Goal: Transaction & Acquisition: Purchase product/service

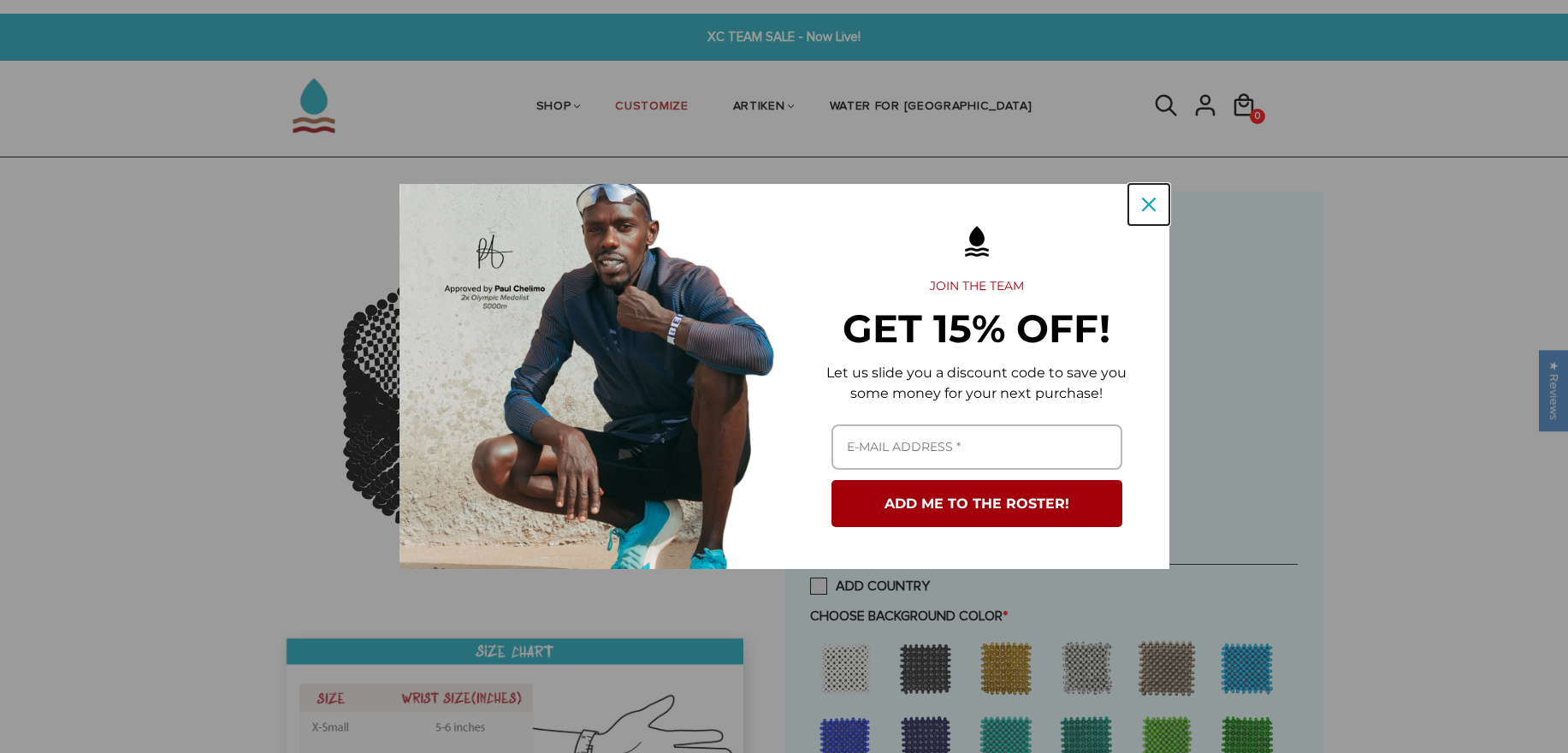
click at [1157, 202] on div "Close" at bounding box center [1148, 204] width 28 height 28
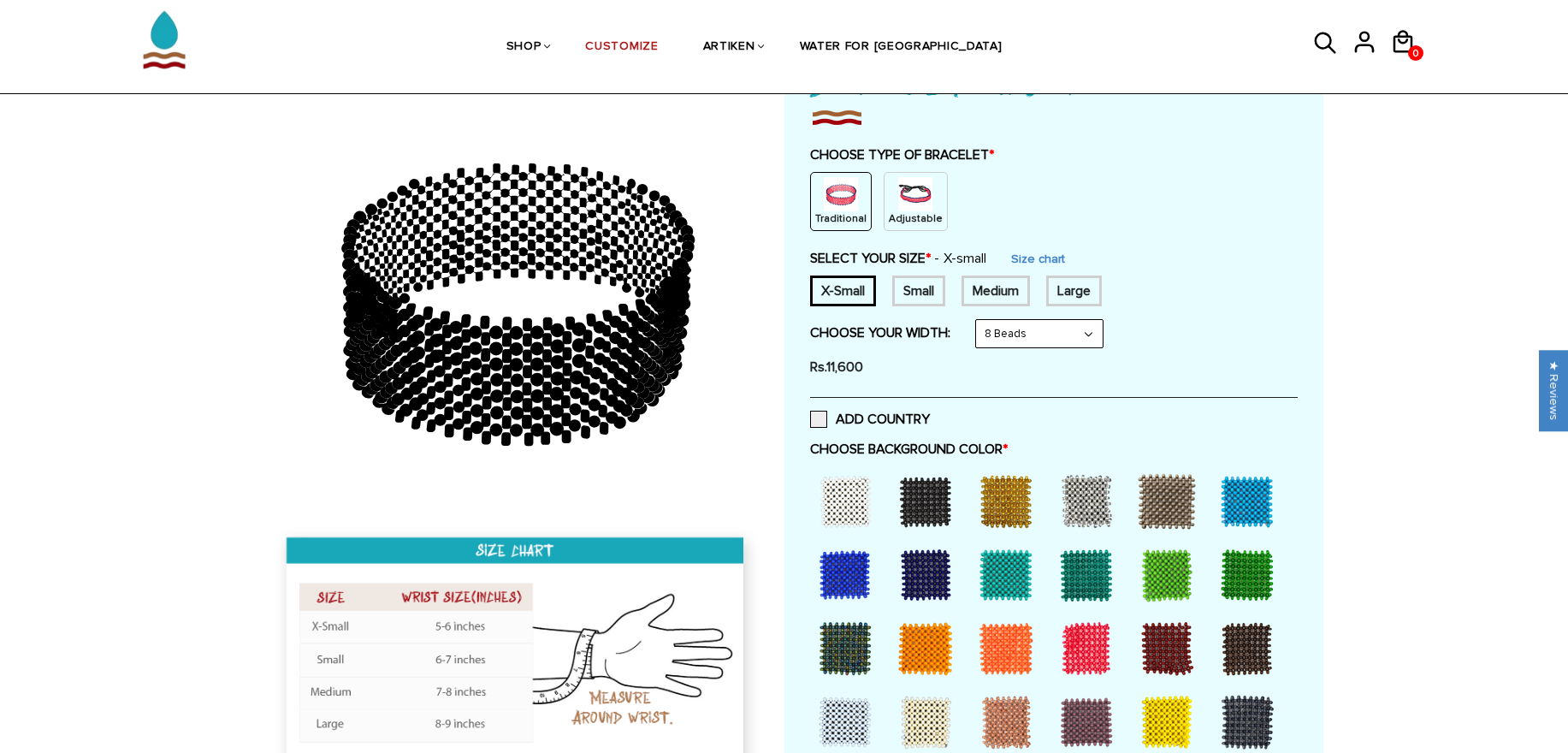
scroll to position [205, 0]
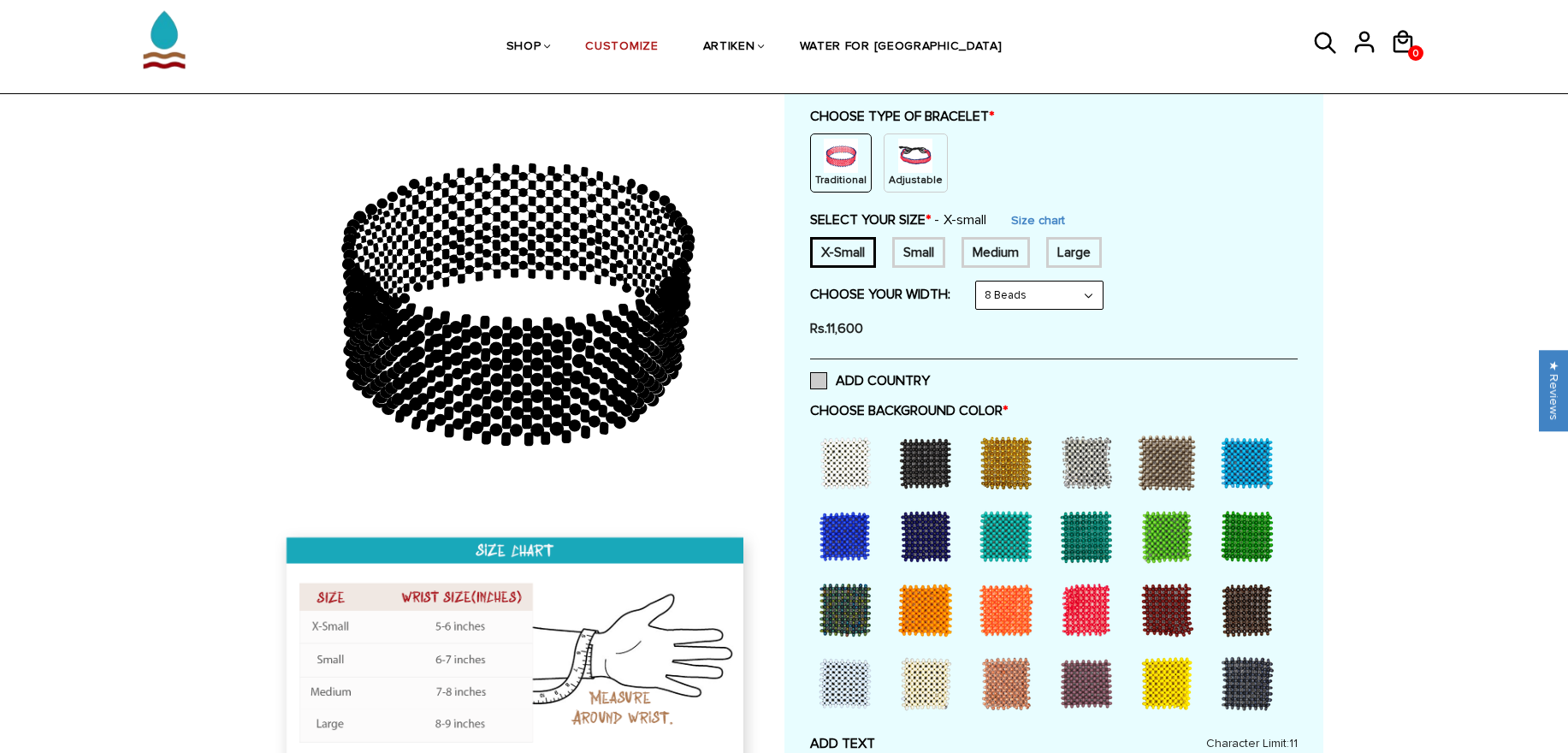
click at [857, 386] on label "ADD COUNTRY" at bounding box center [870, 381] width 120 height 17
click at [930, 375] on input "ADD COUNTRY" at bounding box center [930, 375] width 0 height 0
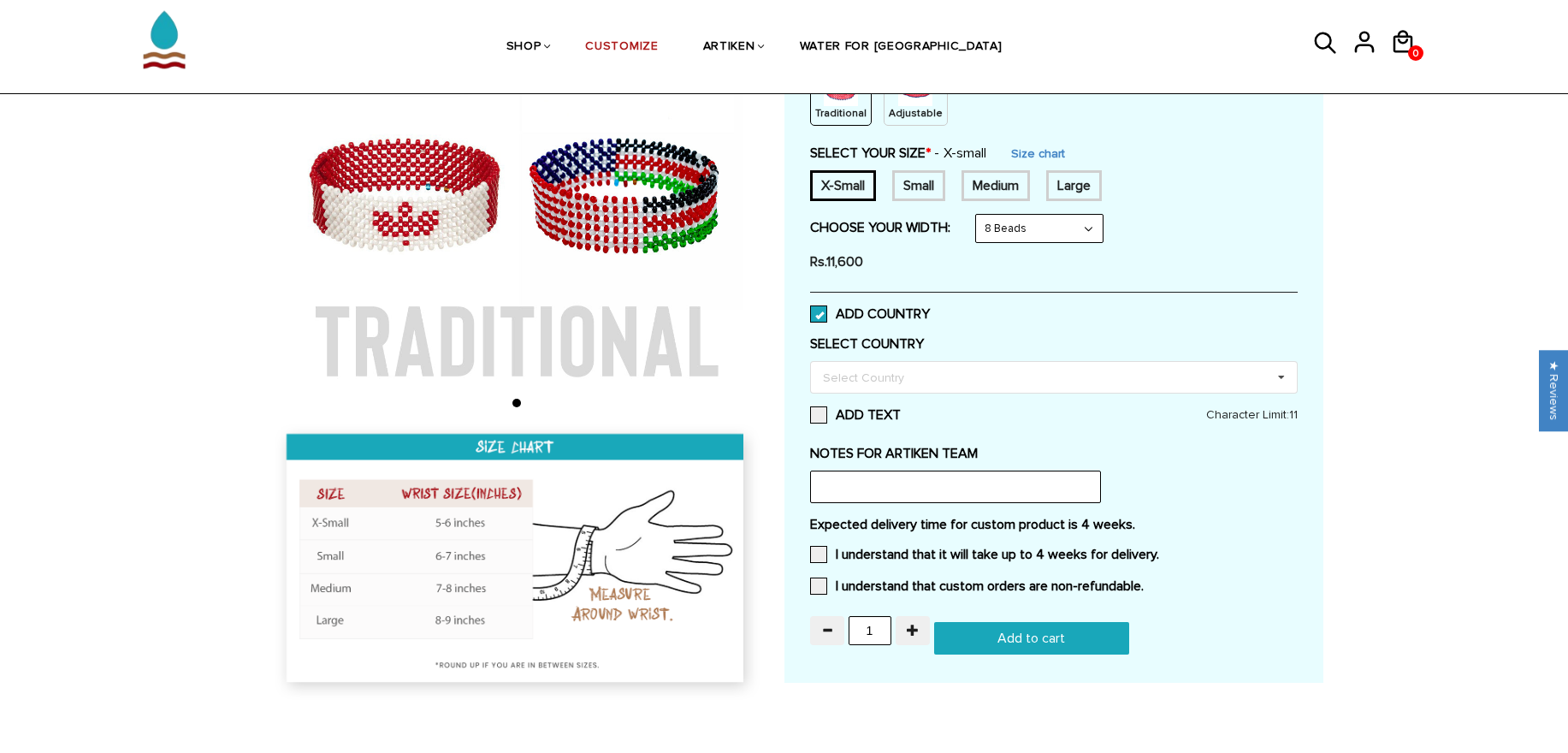
scroll to position [308, 0]
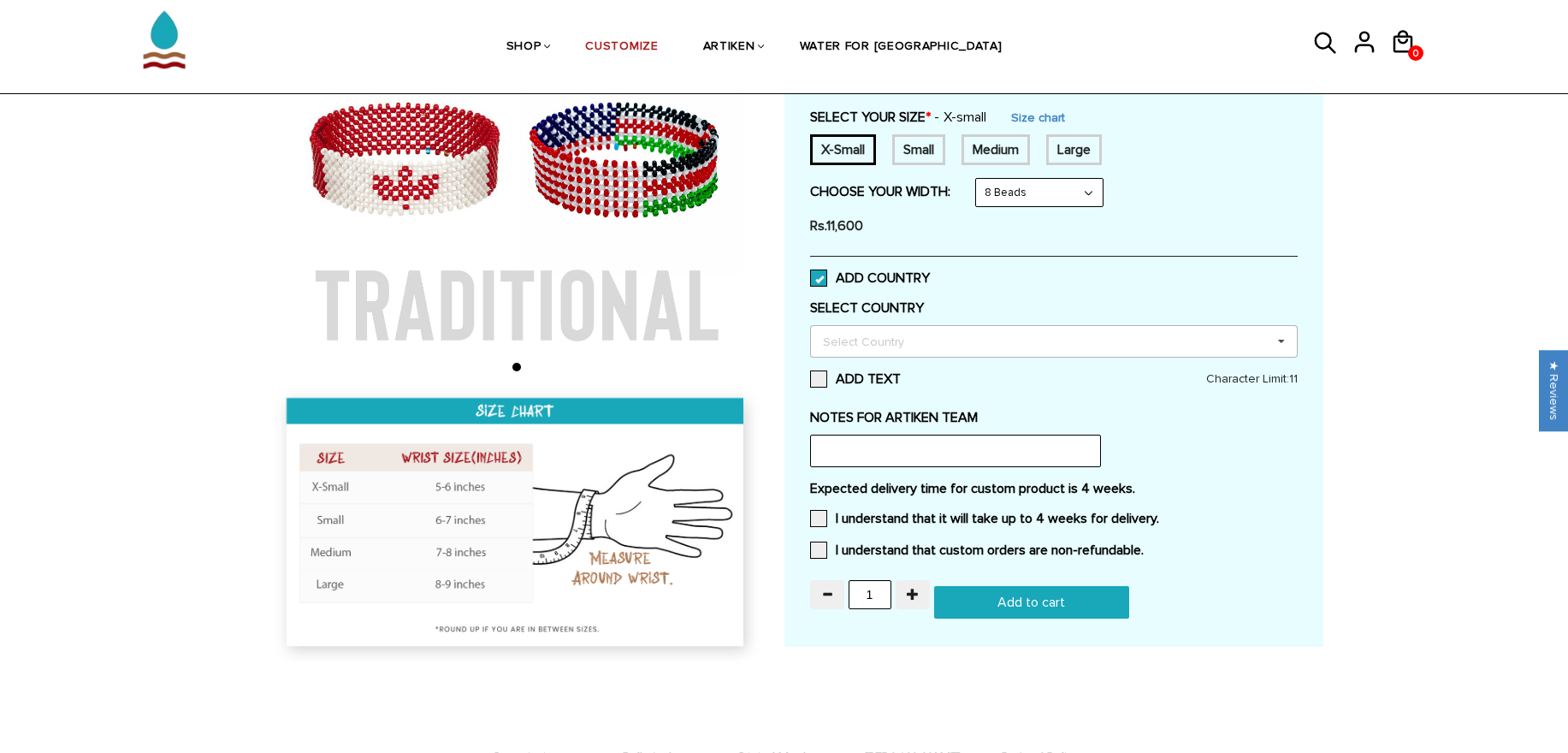
click at [956, 340] on div "Select Country Others [GEOGRAPHIC_DATA] [GEOGRAPHIC_DATA] [GEOGRAPHIC_DATA] [GE…" at bounding box center [1053, 341] width 487 height 32
click at [1434, 285] on div "Home / [CUSTOMIZE] YOUR OWN" at bounding box center [784, 422] width 1568 height 1076
click at [828, 386] on label "ADD TEXT" at bounding box center [1053, 379] width 487 height 17
click at [900, 374] on input "ADD TEXT" at bounding box center [900, 374] width 0 height 0
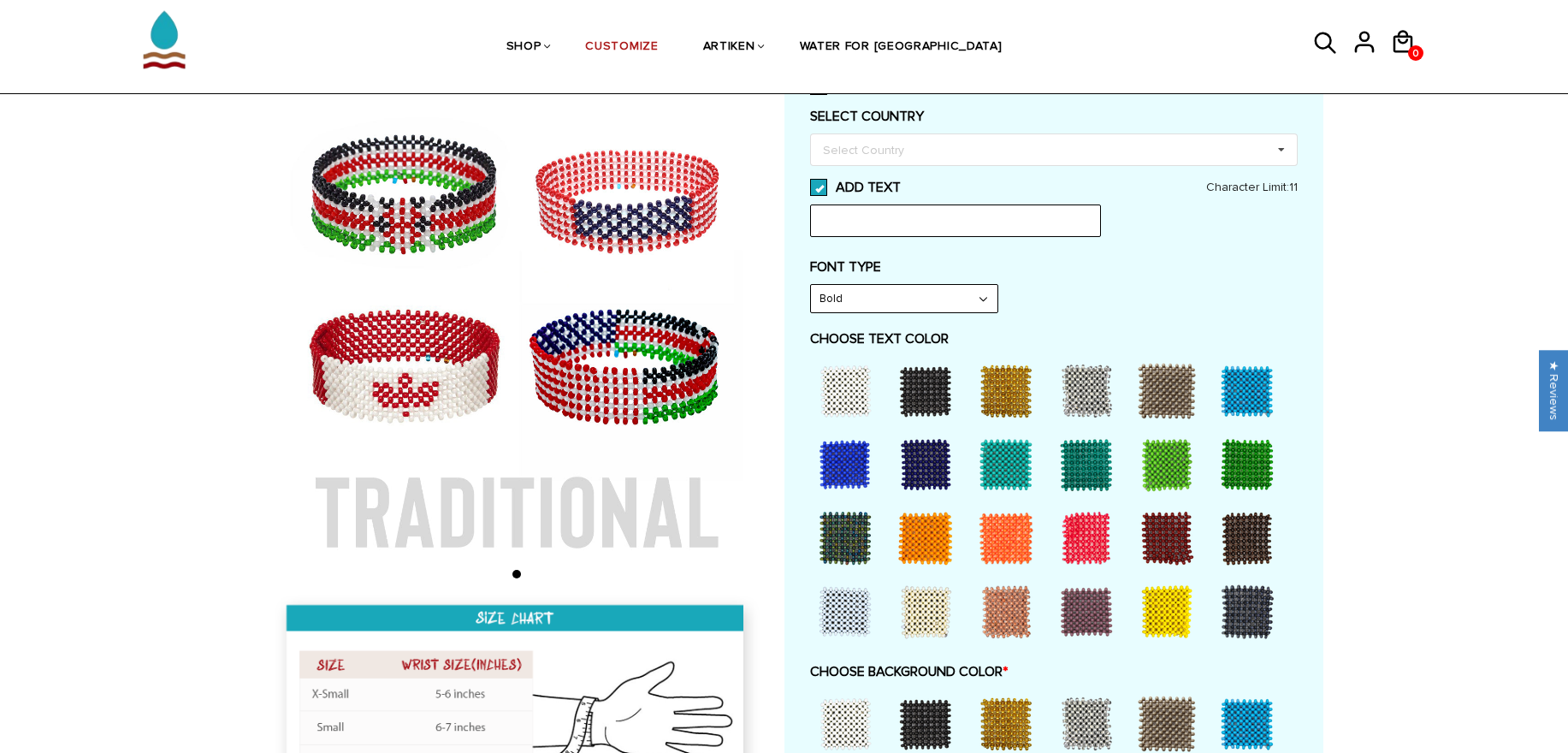
scroll to position [410, 0]
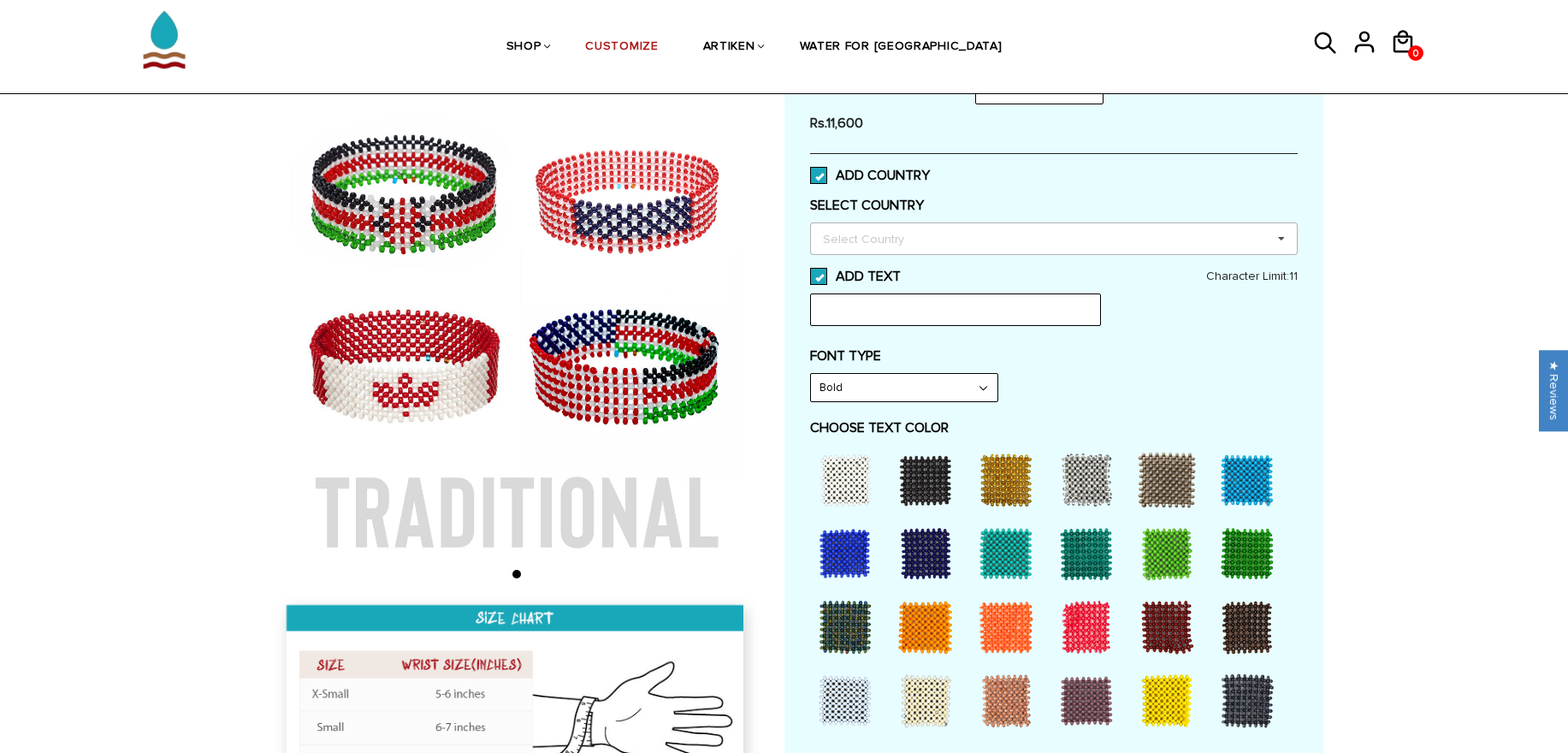
click at [906, 244] on div "Select Country" at bounding box center [874, 237] width 110 height 20
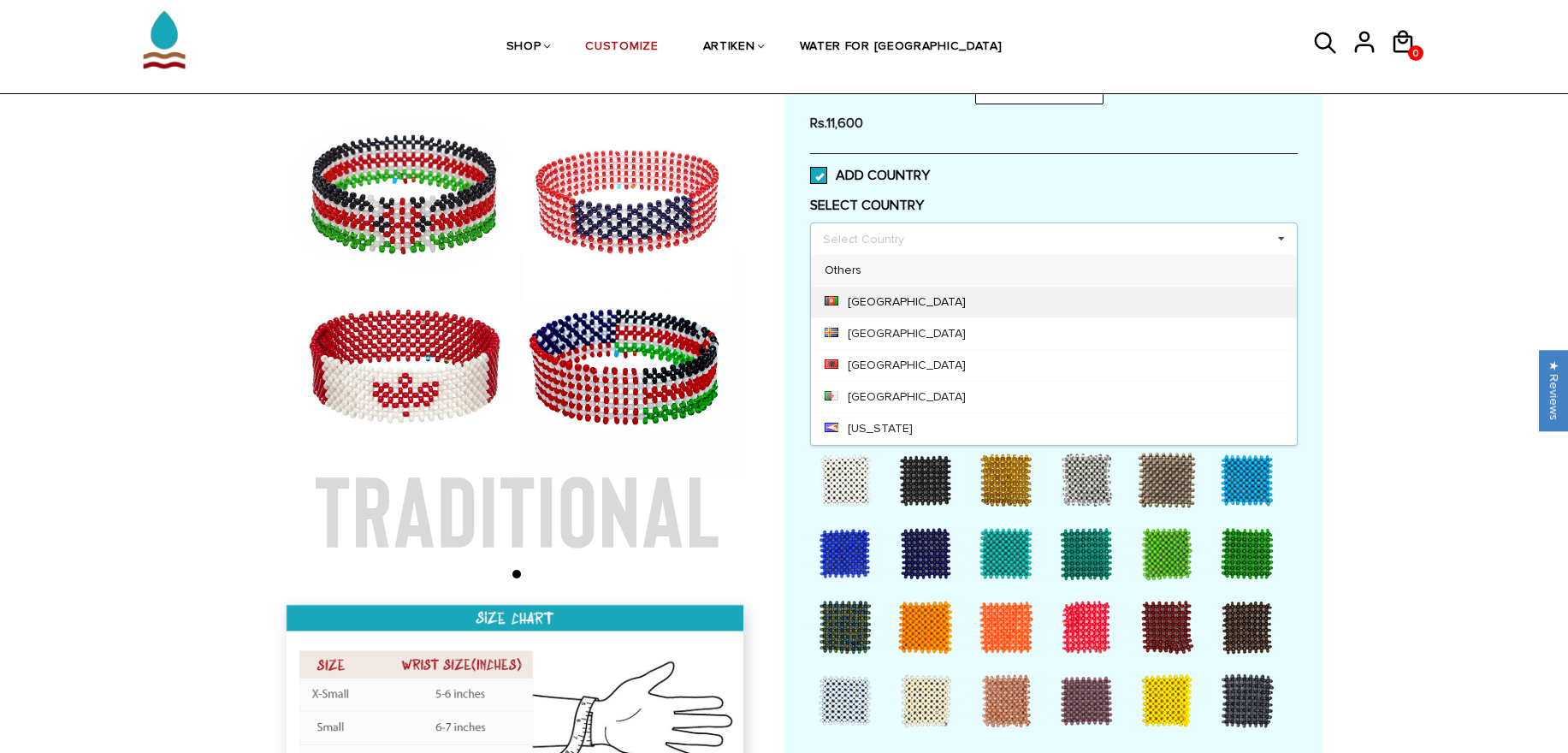
click at [905, 295] on div "[GEOGRAPHIC_DATA]" at bounding box center [1054, 301] width 486 height 31
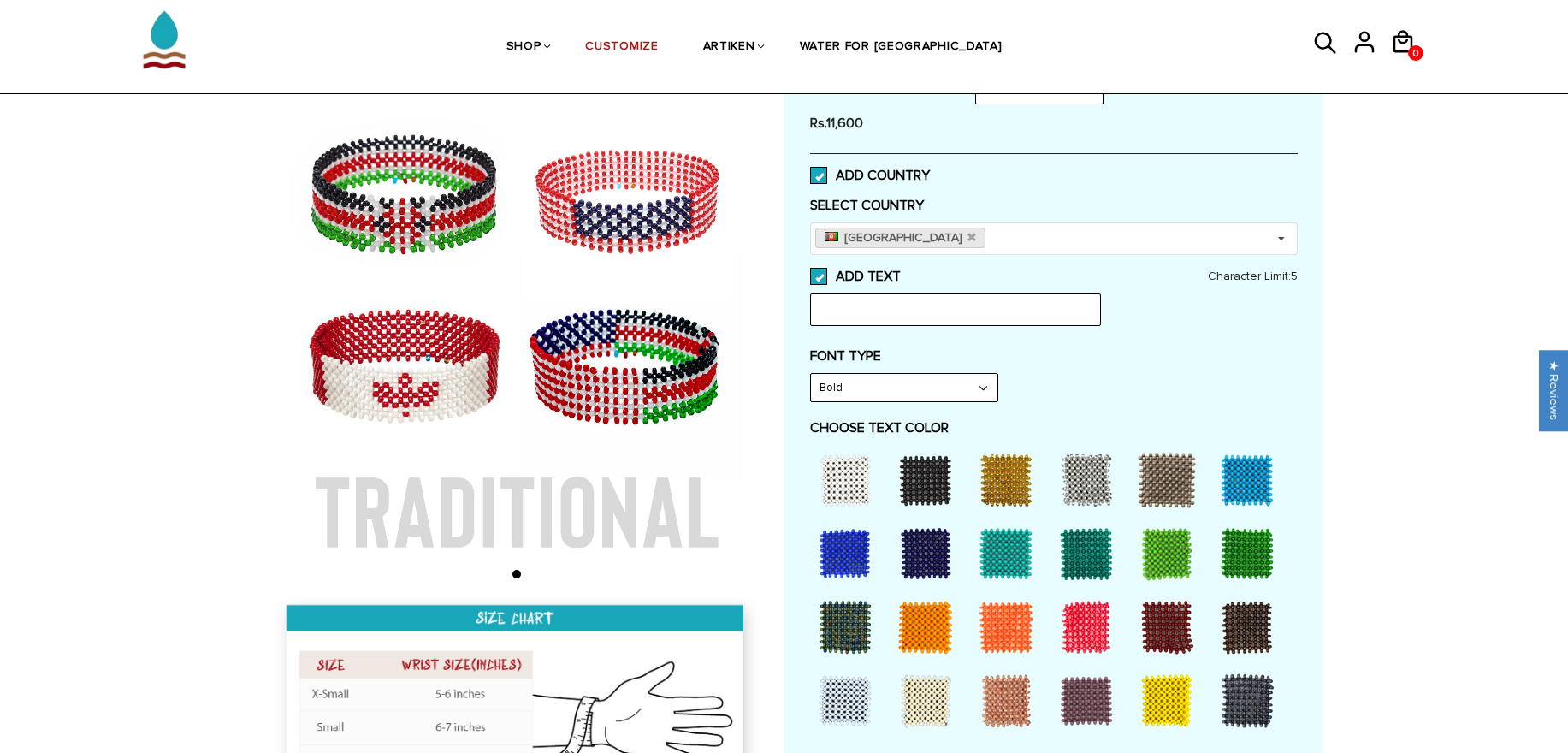
click at [836, 286] on div "ADD TEXT Character Limit: 5" at bounding box center [1053, 296] width 487 height 58
click at [839, 276] on label "ADD TEXT" at bounding box center [1053, 276] width 487 height 17
click at [900, 272] on input "ADD TEXT" at bounding box center [900, 272] width 0 height 0
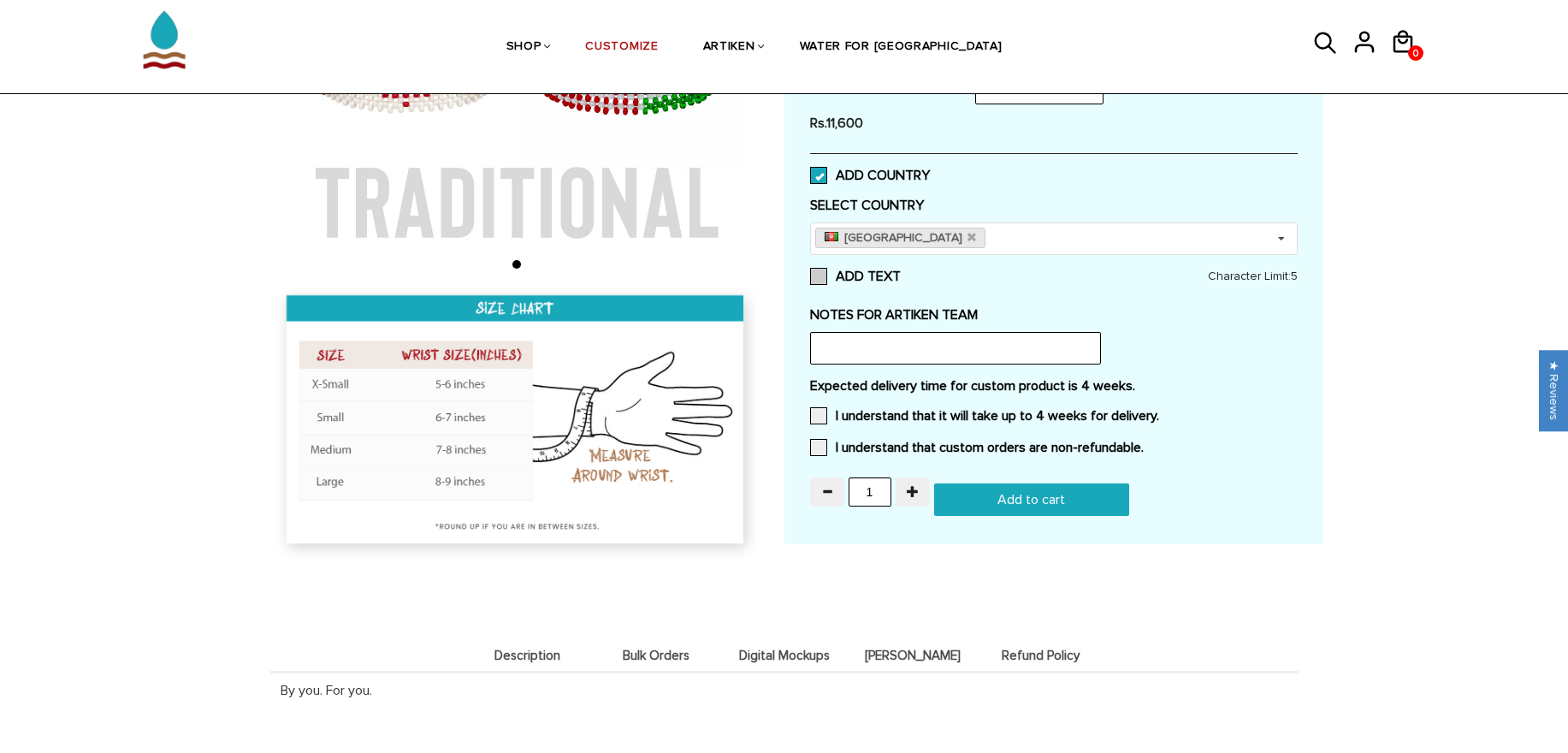
click at [831, 279] on label "ADD TEXT" at bounding box center [1053, 276] width 487 height 17
click at [0, 0] on input "ADD TEXT" at bounding box center [0, 0] width 0 height 0
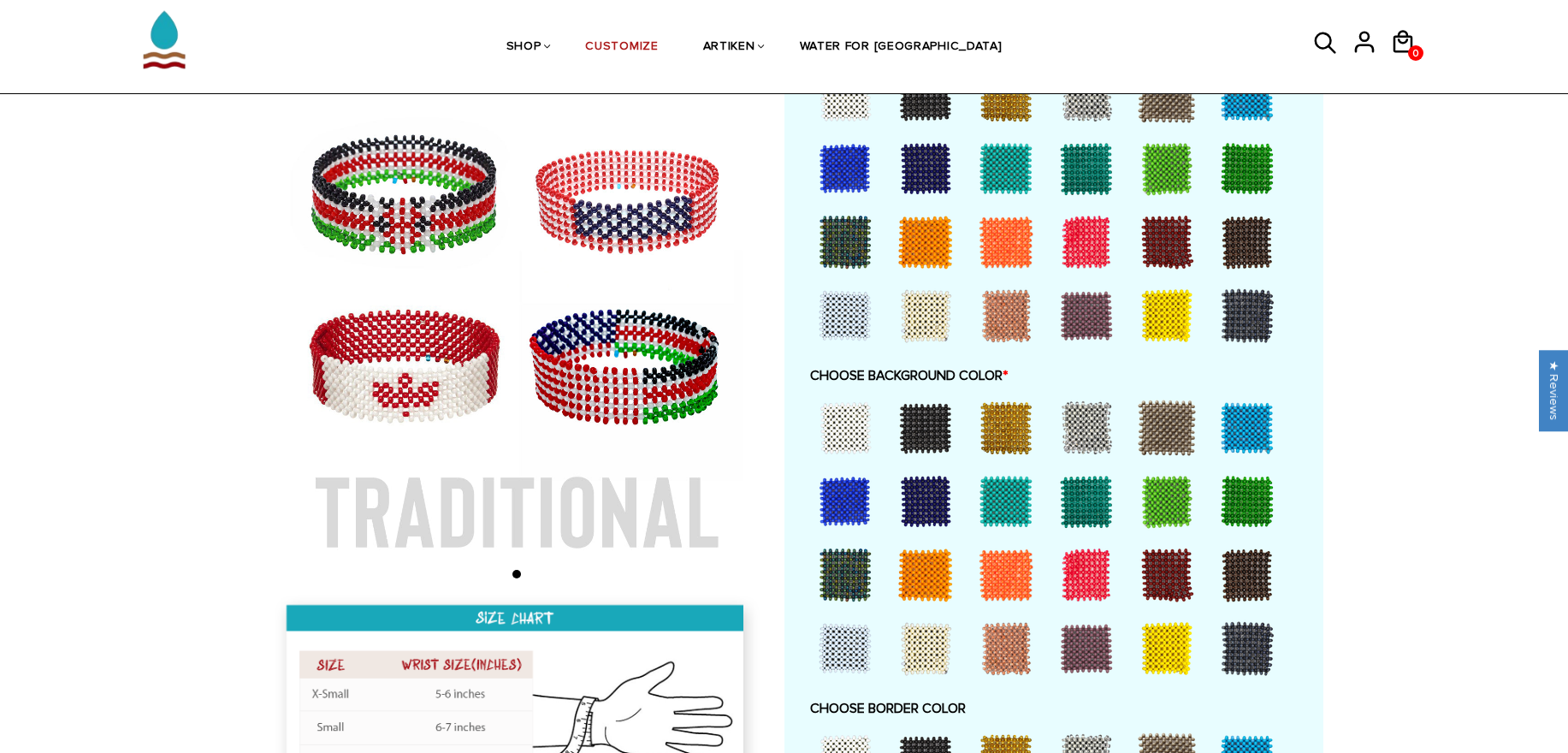
scroll to position [924, 0]
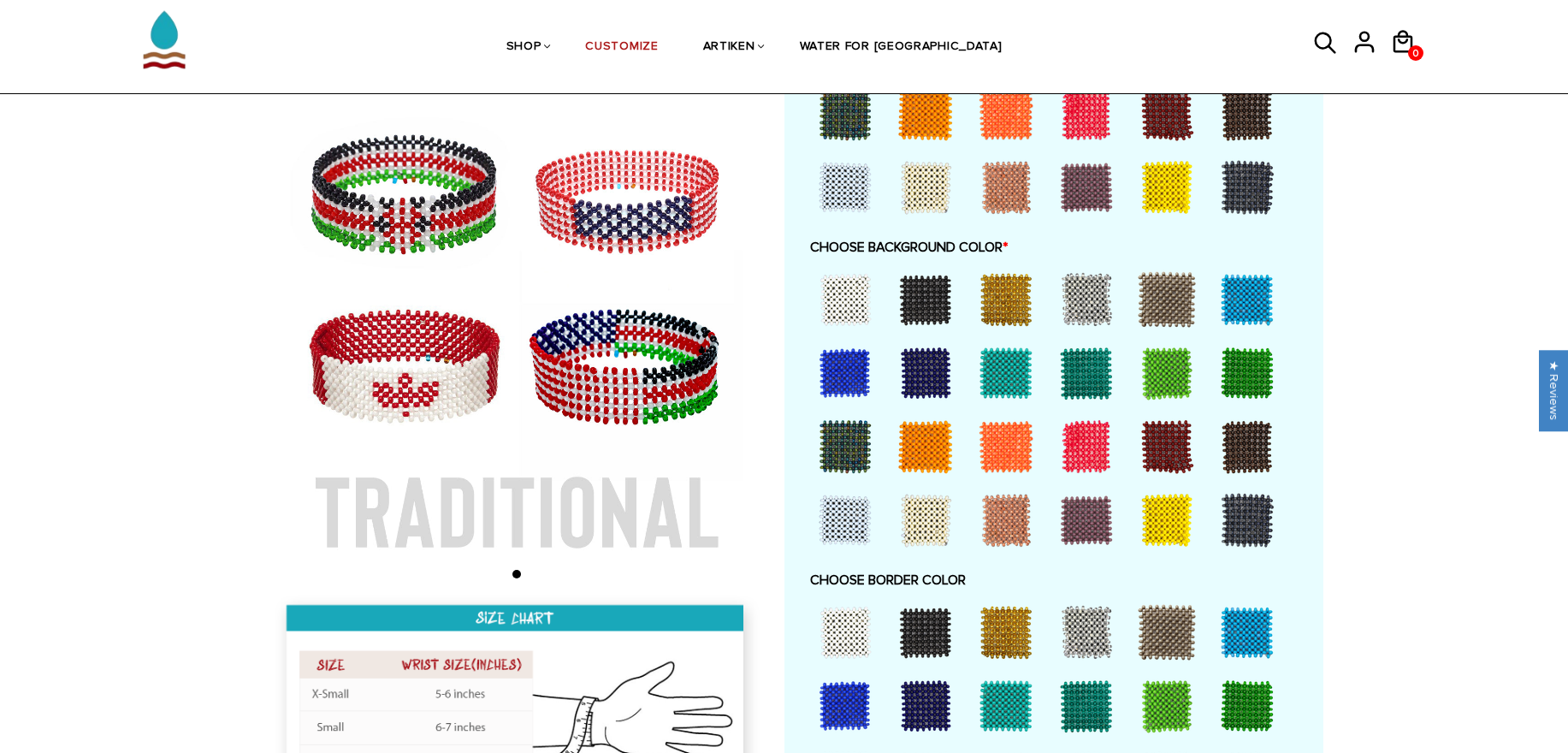
click at [1011, 295] on div at bounding box center [1006, 299] width 68 height 68
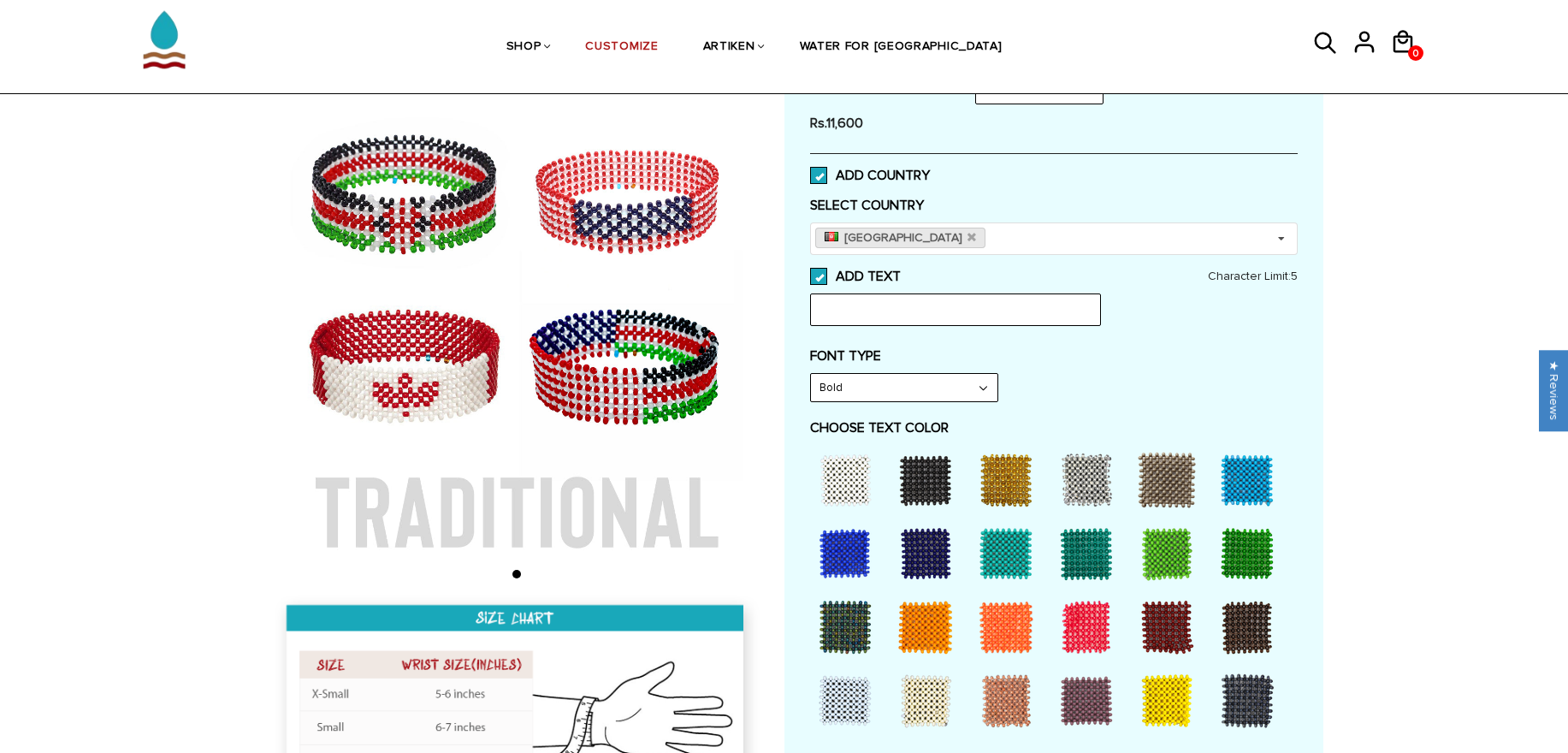
scroll to position [308, 0]
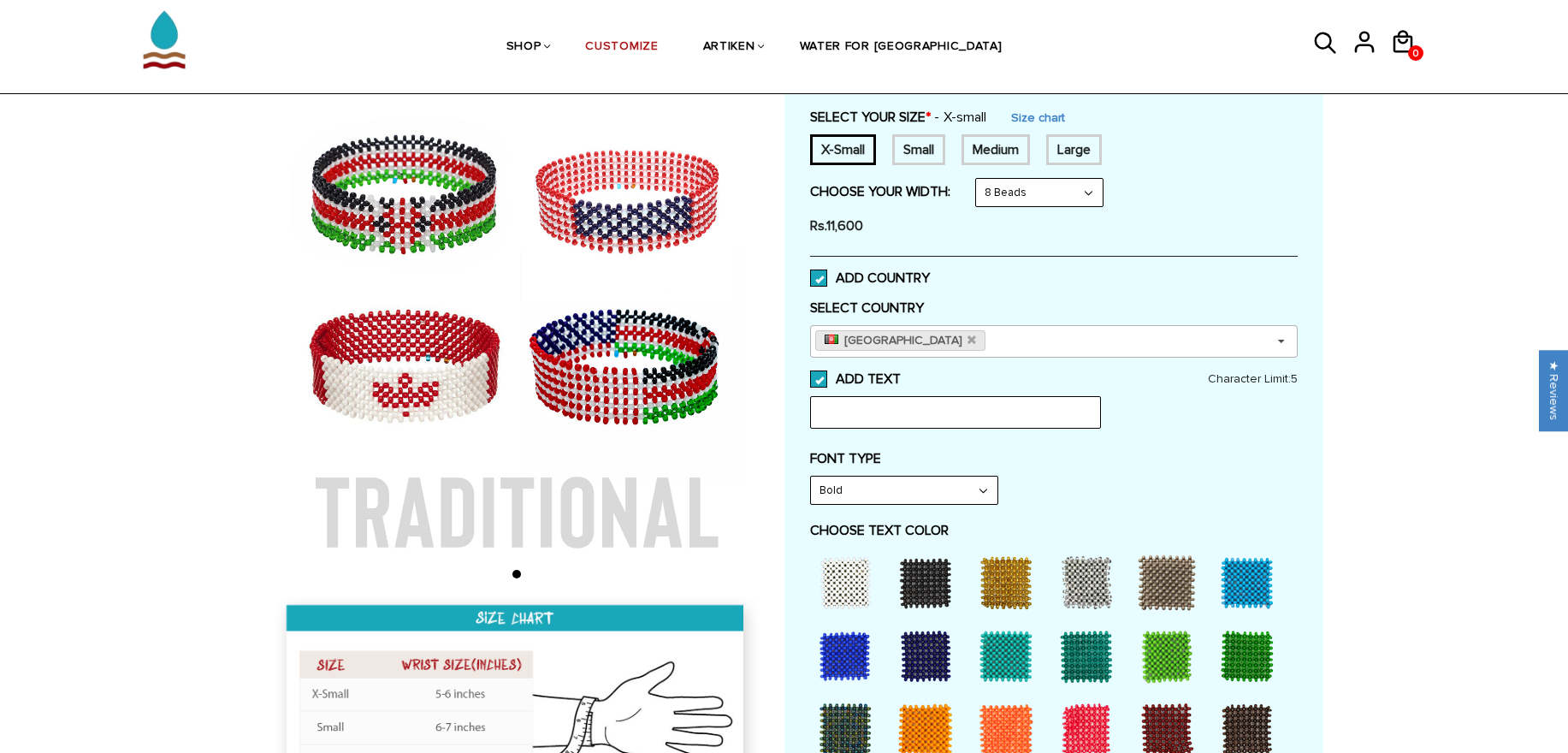
click at [1003, 337] on div "[GEOGRAPHIC_DATA] Select Country Others [GEOGRAPHIC_DATA] [GEOGRAPHIC_DATA] [GE…" at bounding box center [1053, 341] width 487 height 32
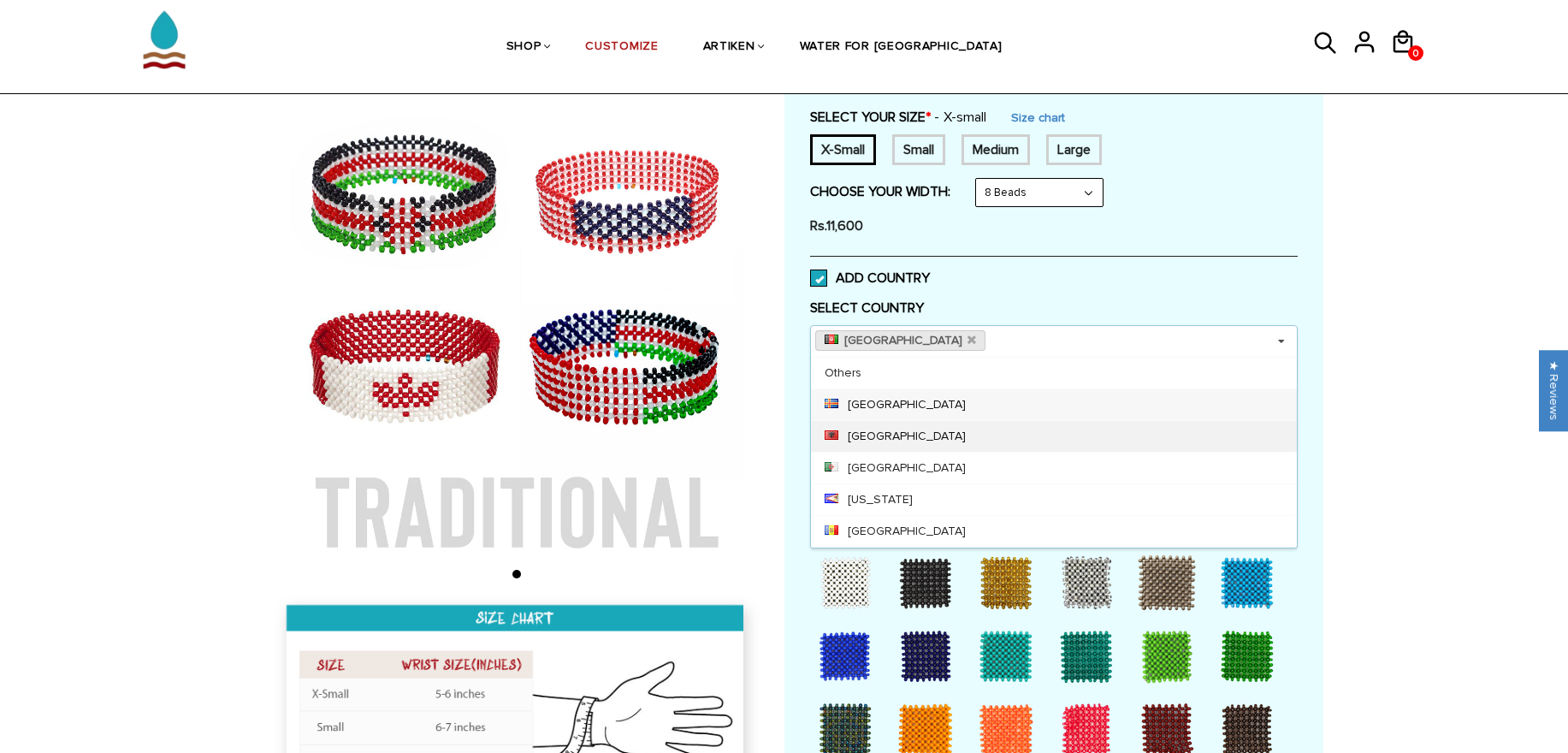
click at [916, 431] on div "[GEOGRAPHIC_DATA]" at bounding box center [1054, 435] width 486 height 31
click at [1086, 338] on div "[GEOGRAPHIC_DATA] [GEOGRAPHIC_DATA] Select Country Others [GEOGRAPHIC_DATA] [GE…" at bounding box center [1053, 341] width 487 height 32
click at [920, 460] on div "[US_STATE]" at bounding box center [1054, 467] width 486 height 31
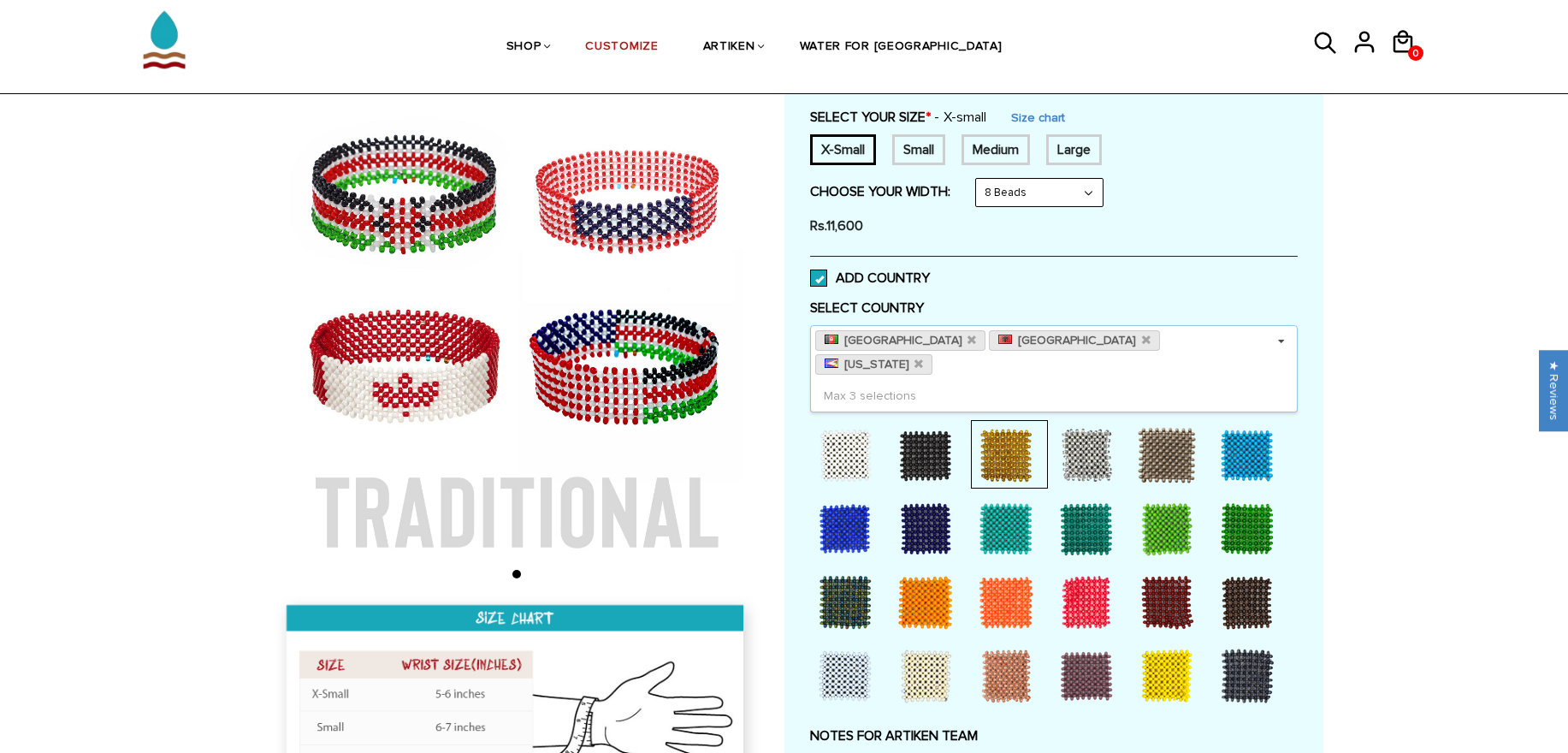
click at [1227, 333] on div "[GEOGRAPHIC_DATA] [GEOGRAPHIC_DATA] [US_STATE] Select Country Others [GEOGRAPHI…" at bounding box center [1053, 352] width 487 height 56
click at [1124, 381] on div "Max 3 selections" at bounding box center [1053, 396] width 487 height 30
click at [1115, 381] on div "Max 3 selections" at bounding box center [1053, 396] width 487 height 30
click at [1208, 341] on div "[GEOGRAPHIC_DATA] [GEOGRAPHIC_DATA] [US_STATE] Select Country Others [GEOGRAPHI…" at bounding box center [1053, 352] width 487 height 56
click at [1210, 340] on div "[GEOGRAPHIC_DATA] [GEOGRAPHIC_DATA] [US_STATE] Select Country Others [GEOGRAPHI…" at bounding box center [1053, 352] width 487 height 56
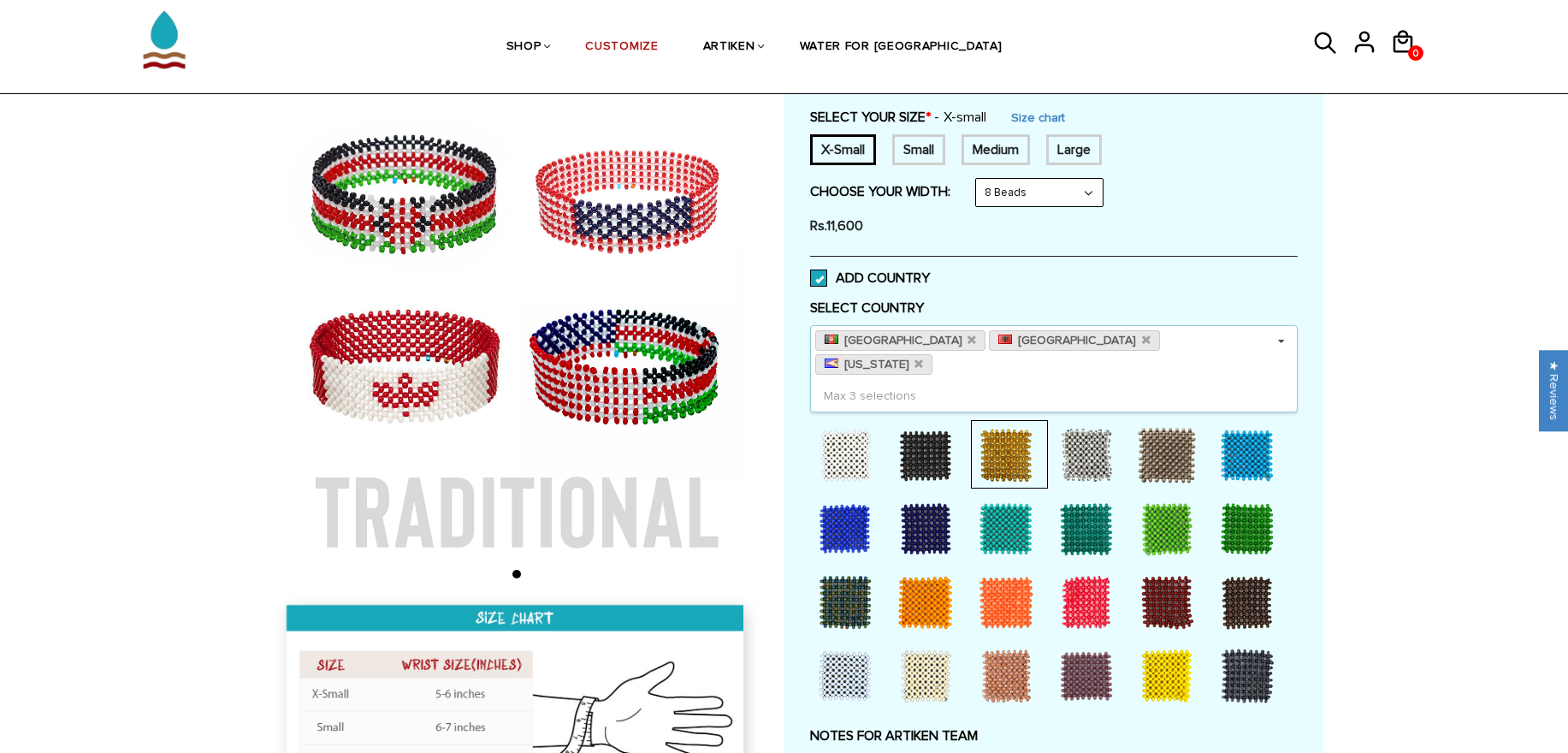
type input "u"
click at [1234, 351] on div "[GEOGRAPHIC_DATA] [GEOGRAPHIC_DATA] [US_STATE] Select Country Others [GEOGRAPHI…" at bounding box center [1053, 352] width 487 height 56
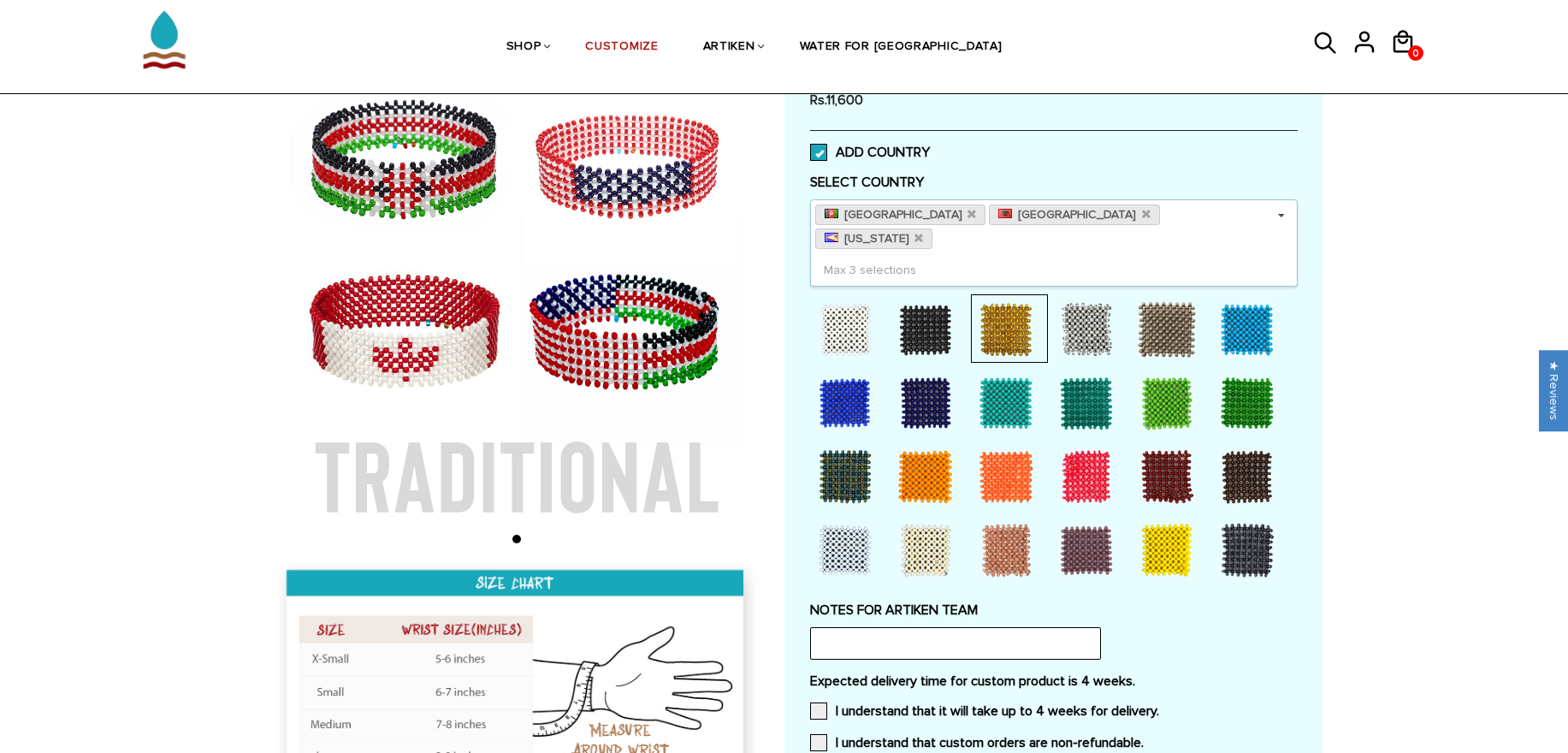
scroll to position [410, 0]
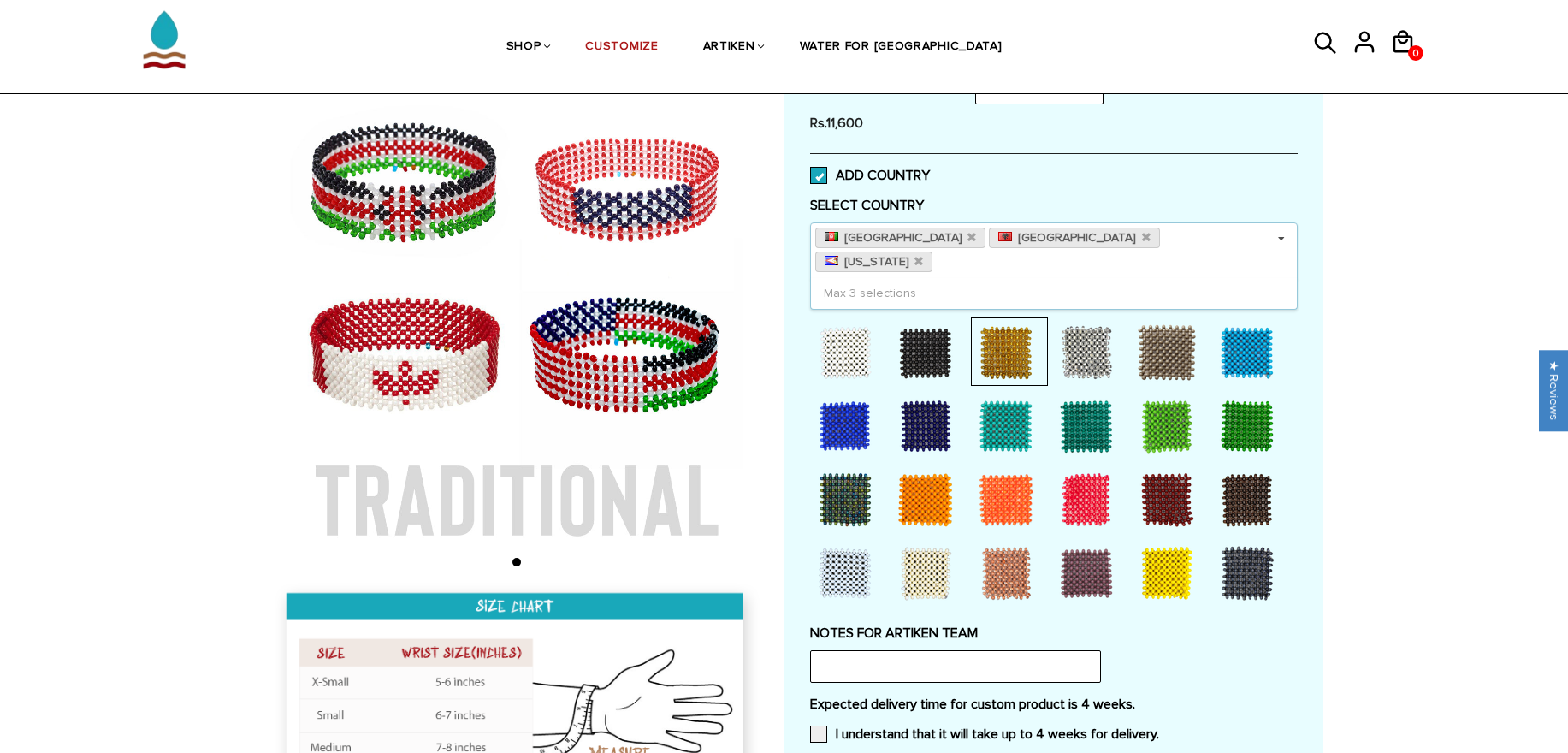
click at [952, 278] on div "Max 3 selections" at bounding box center [1053, 293] width 487 height 30
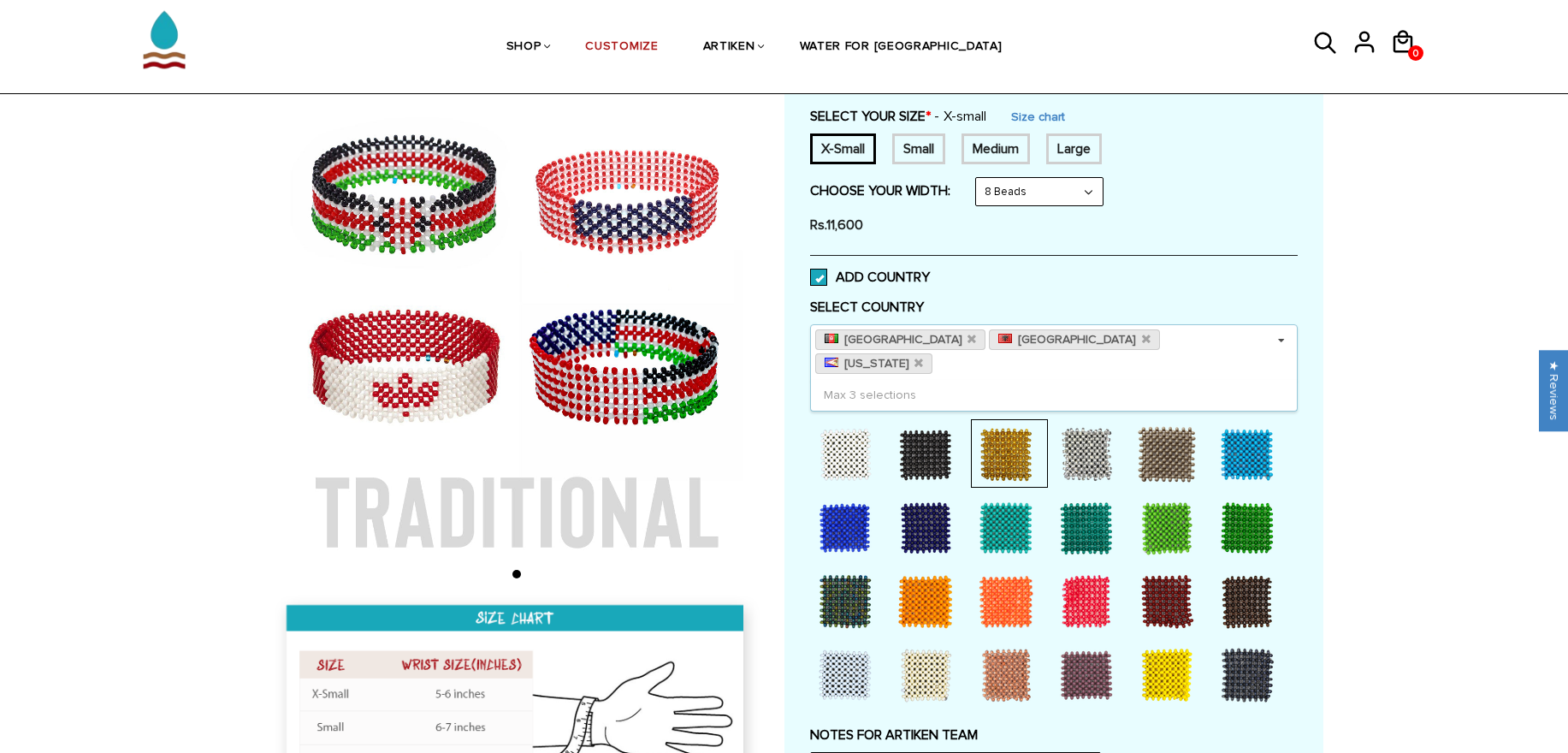
scroll to position [308, 0]
click at [923, 358] on icon at bounding box center [918, 364] width 9 height 11
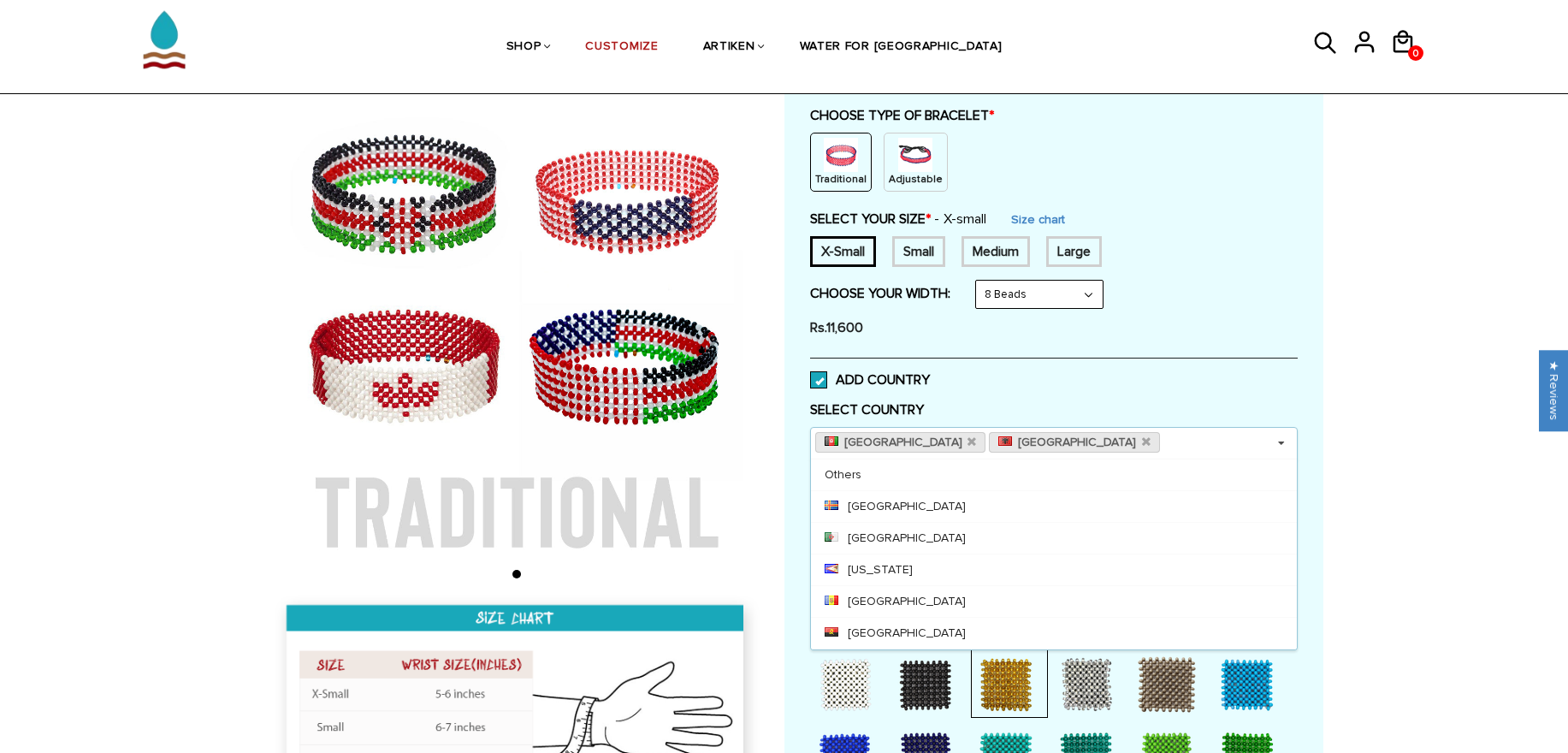
scroll to position [103, 0]
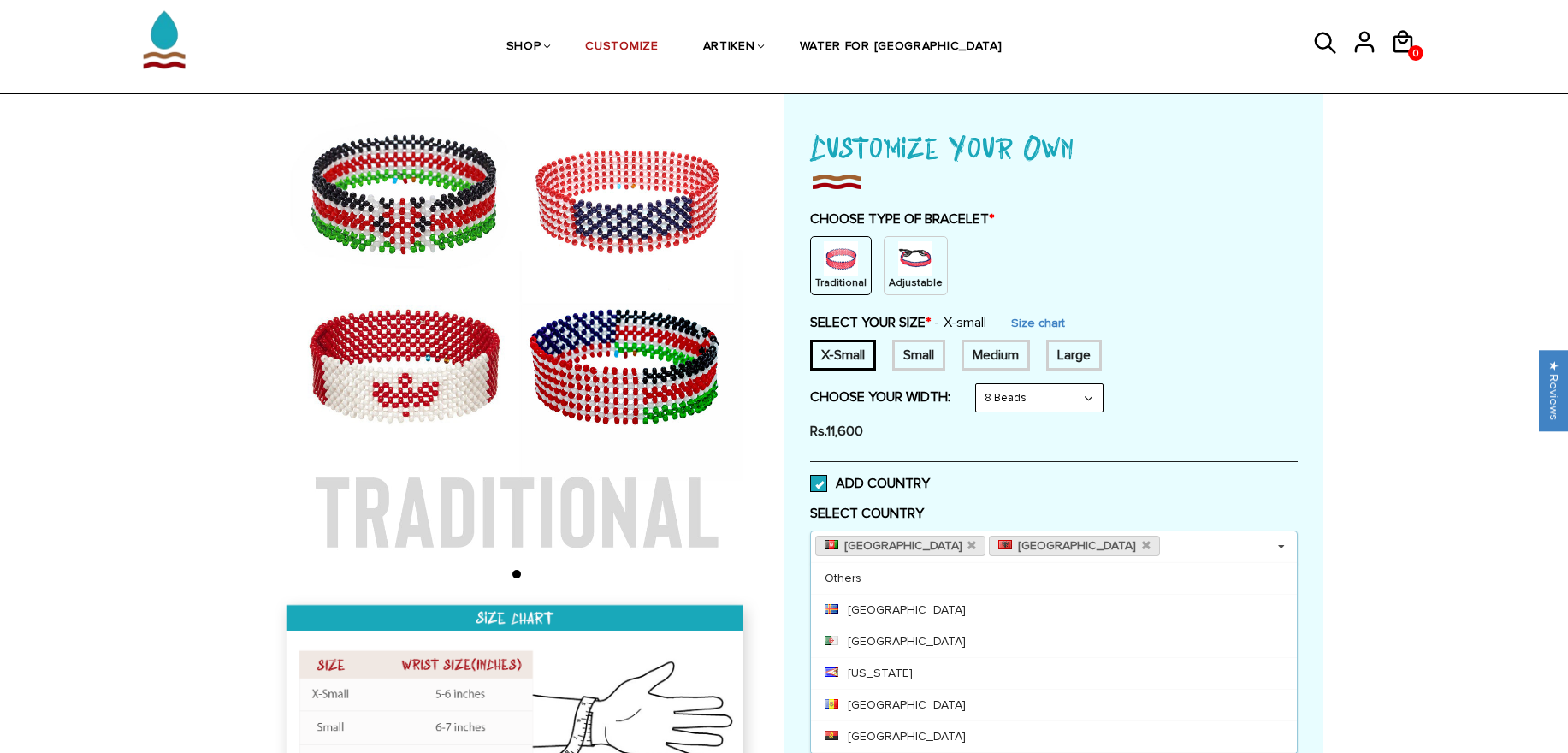
click at [889, 476] on label "ADD COUNTRY" at bounding box center [870, 483] width 120 height 17
click at [930, 478] on input "ADD COUNTRY" at bounding box center [930, 478] width 0 height 0
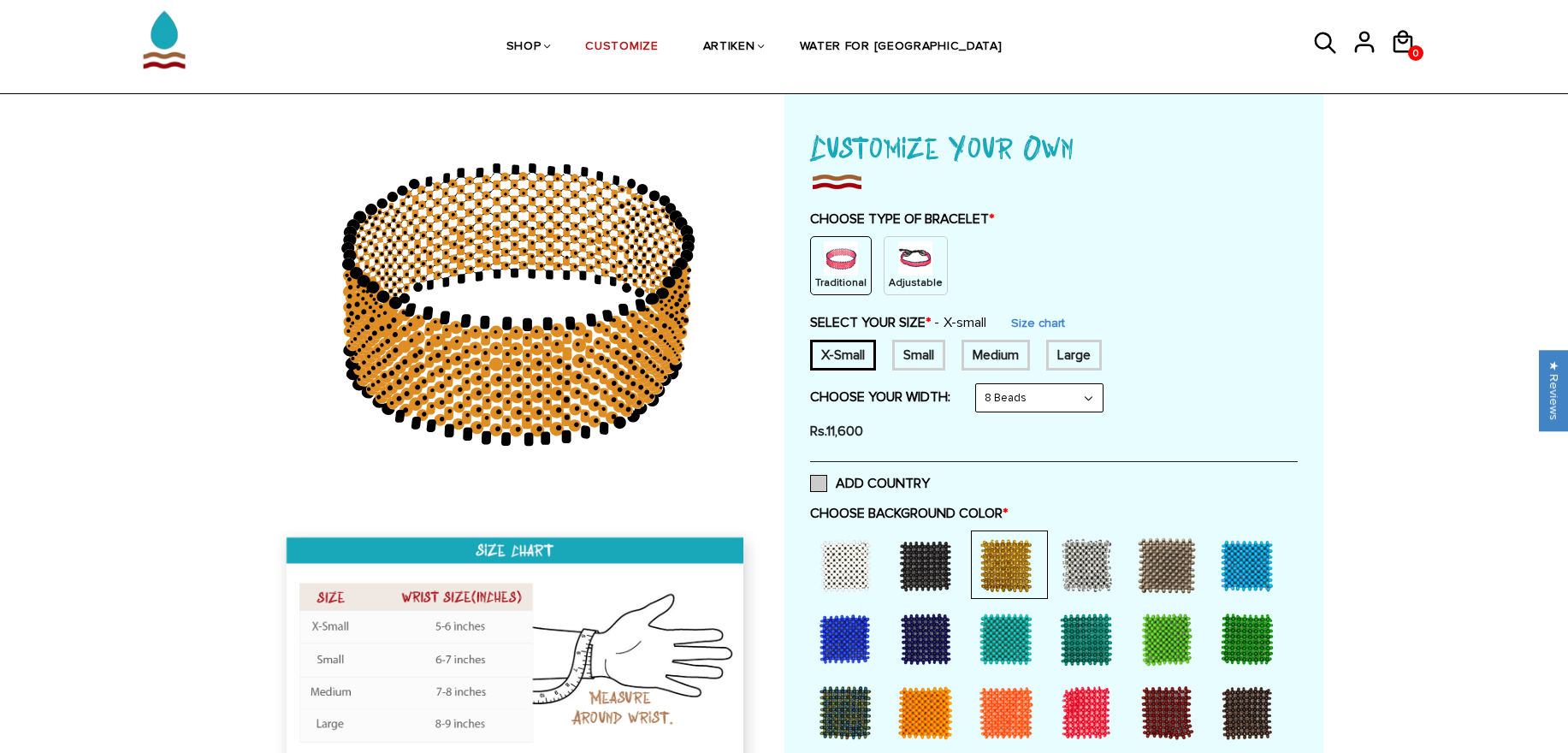
click at [871, 486] on label "ADD COUNTRY" at bounding box center [870, 483] width 120 height 17
click at [930, 478] on input "ADD COUNTRY" at bounding box center [930, 478] width 0 height 0
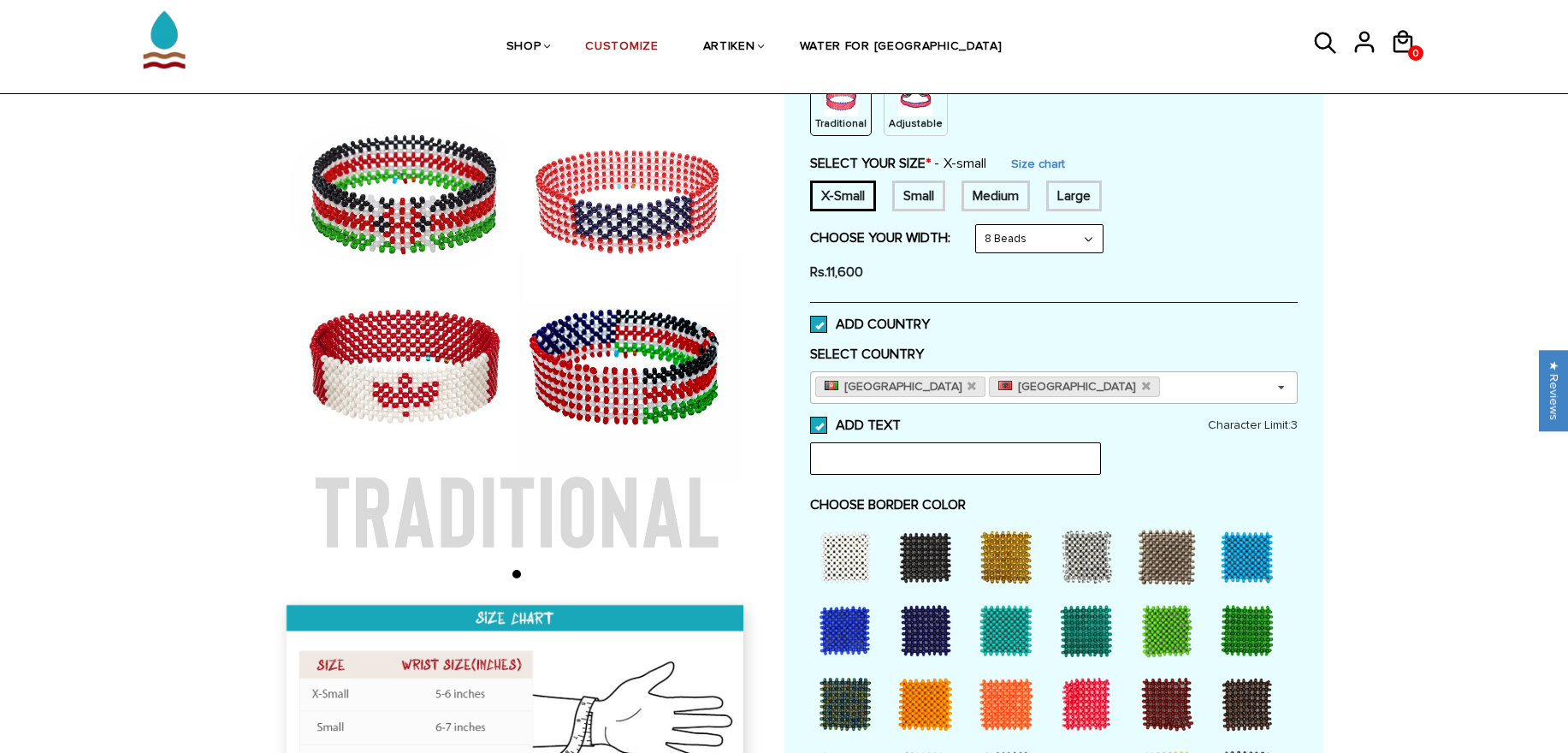
scroll to position [308, 0]
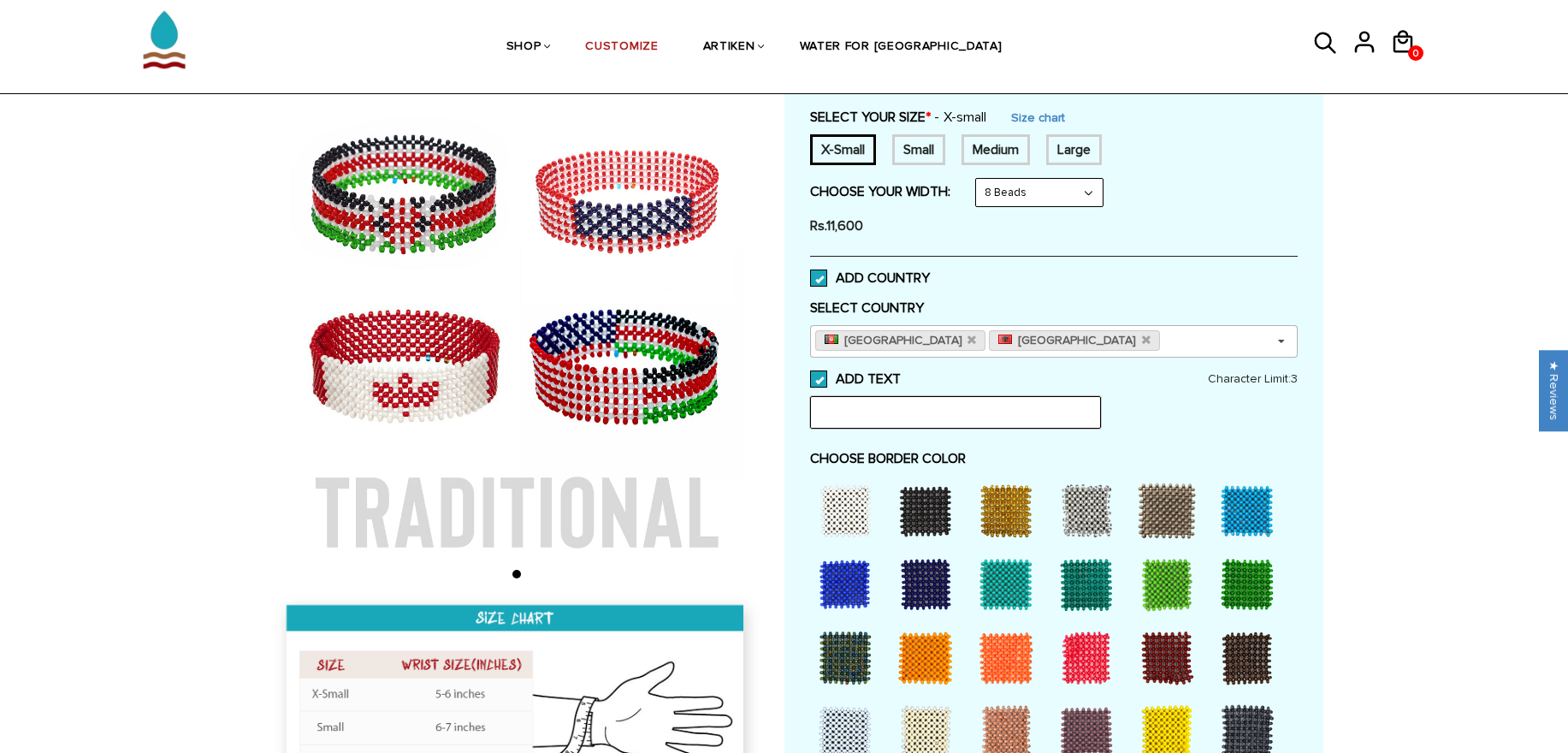
click at [954, 412] on input "text" at bounding box center [955, 412] width 291 height 32
click at [1149, 348] on div "[GEOGRAPHIC_DATA] [GEOGRAPHIC_DATA] Select Country Others [GEOGRAPHIC_DATA] [GE…" at bounding box center [1053, 341] width 487 height 32
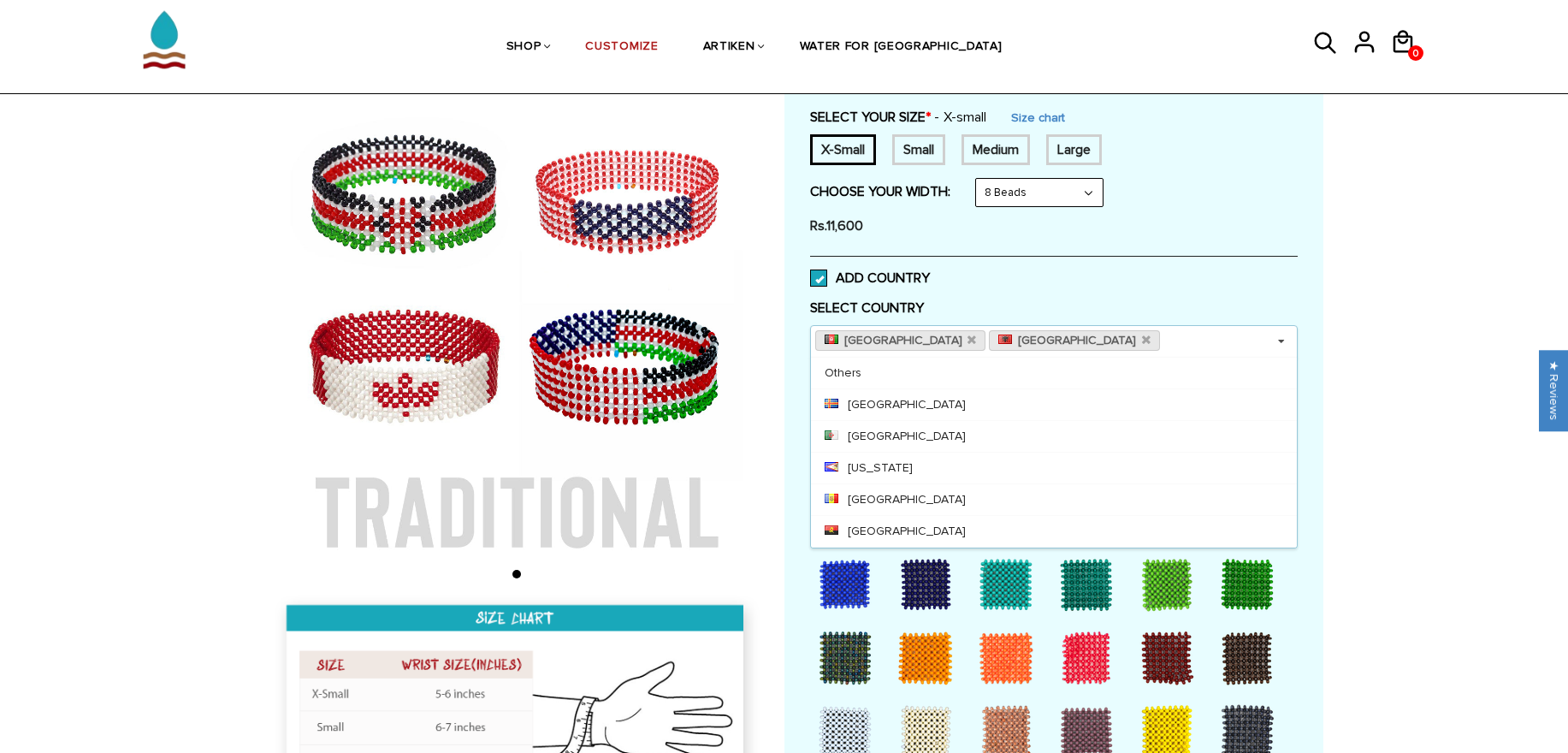
drag, startPoint x: 969, startPoint y: 407, endPoint x: 1081, endPoint y: 420, distance: 112.8
click at [969, 406] on div "[GEOGRAPHIC_DATA]" at bounding box center [1054, 404] width 486 height 31
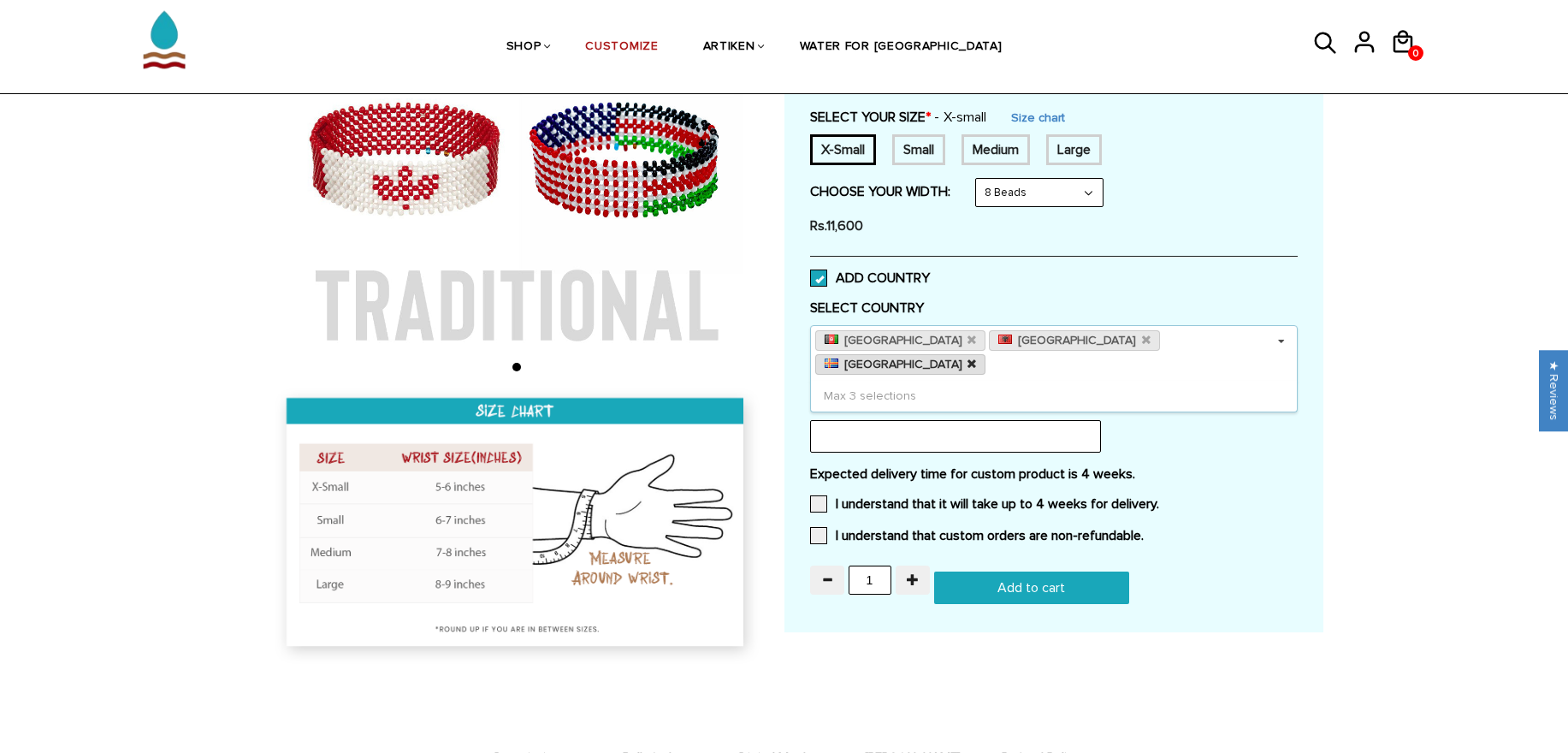
click at [976, 358] on icon at bounding box center [972, 364] width 9 height 11
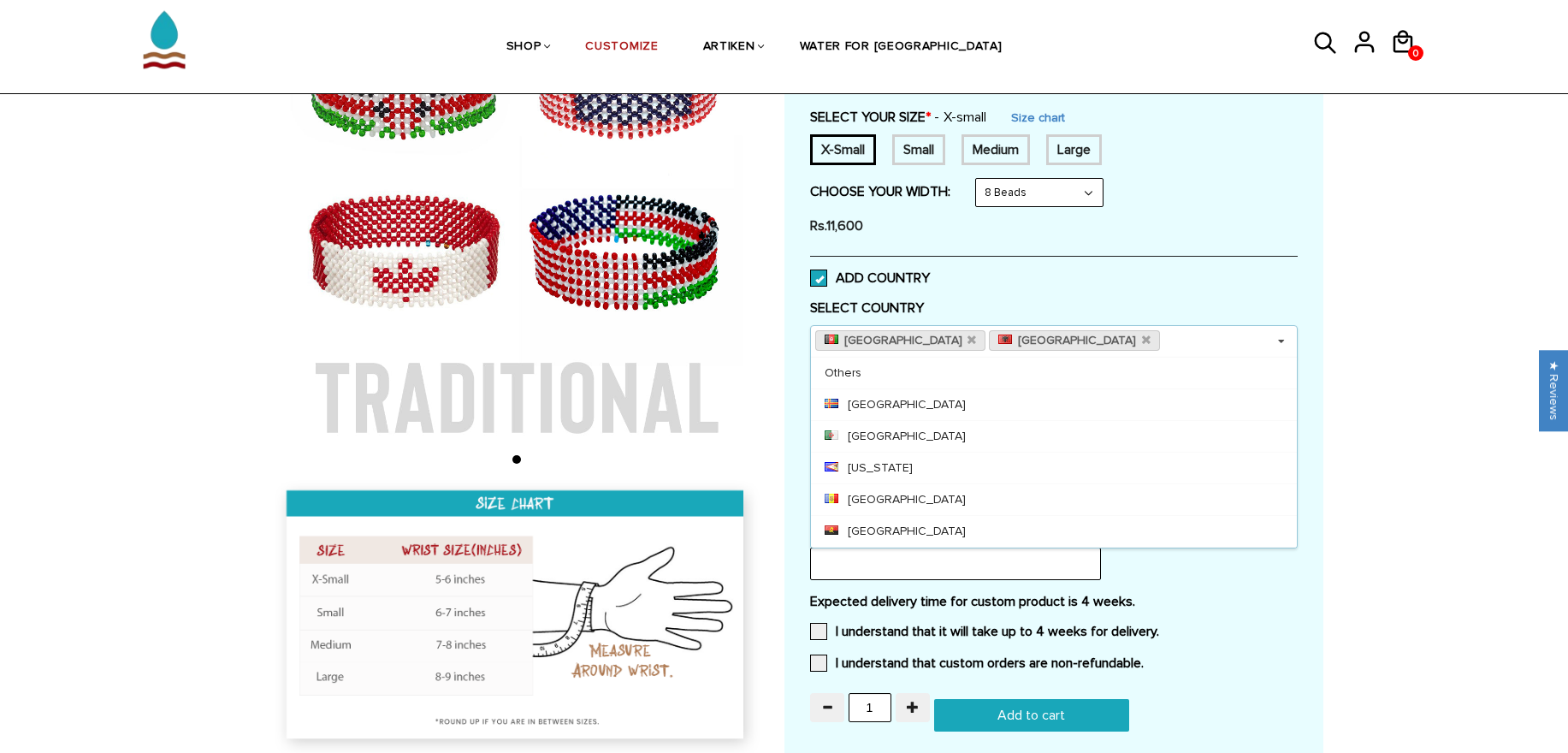
click at [1425, 267] on div "Home / [CUSTOMIZE] YOUR OWN" at bounding box center [784, 468] width 1568 height 1168
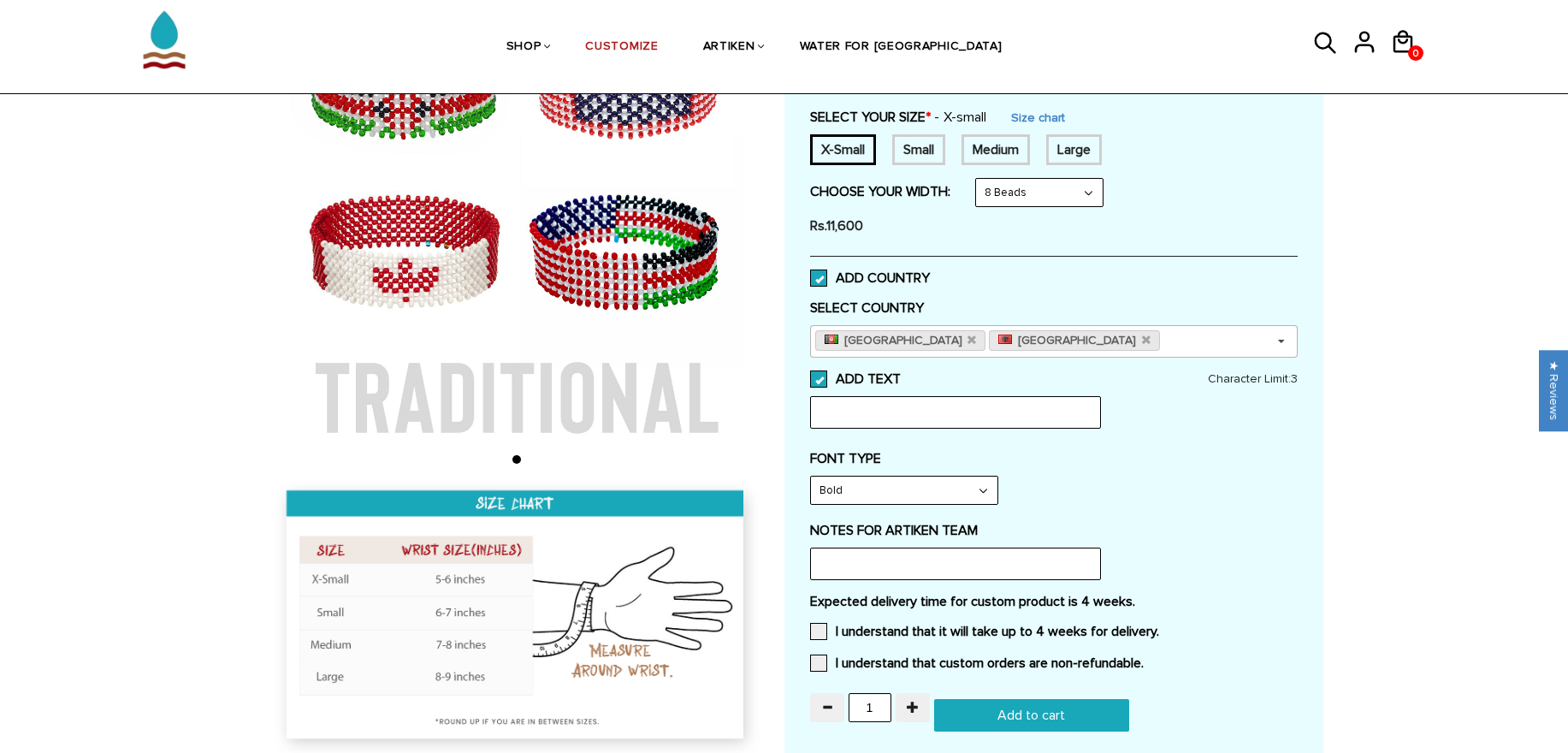
click at [1193, 348] on div "[GEOGRAPHIC_DATA] [GEOGRAPHIC_DATA] Select Country Others [GEOGRAPHIC_DATA] [GE…" at bounding box center [1053, 341] width 487 height 32
type input "k"
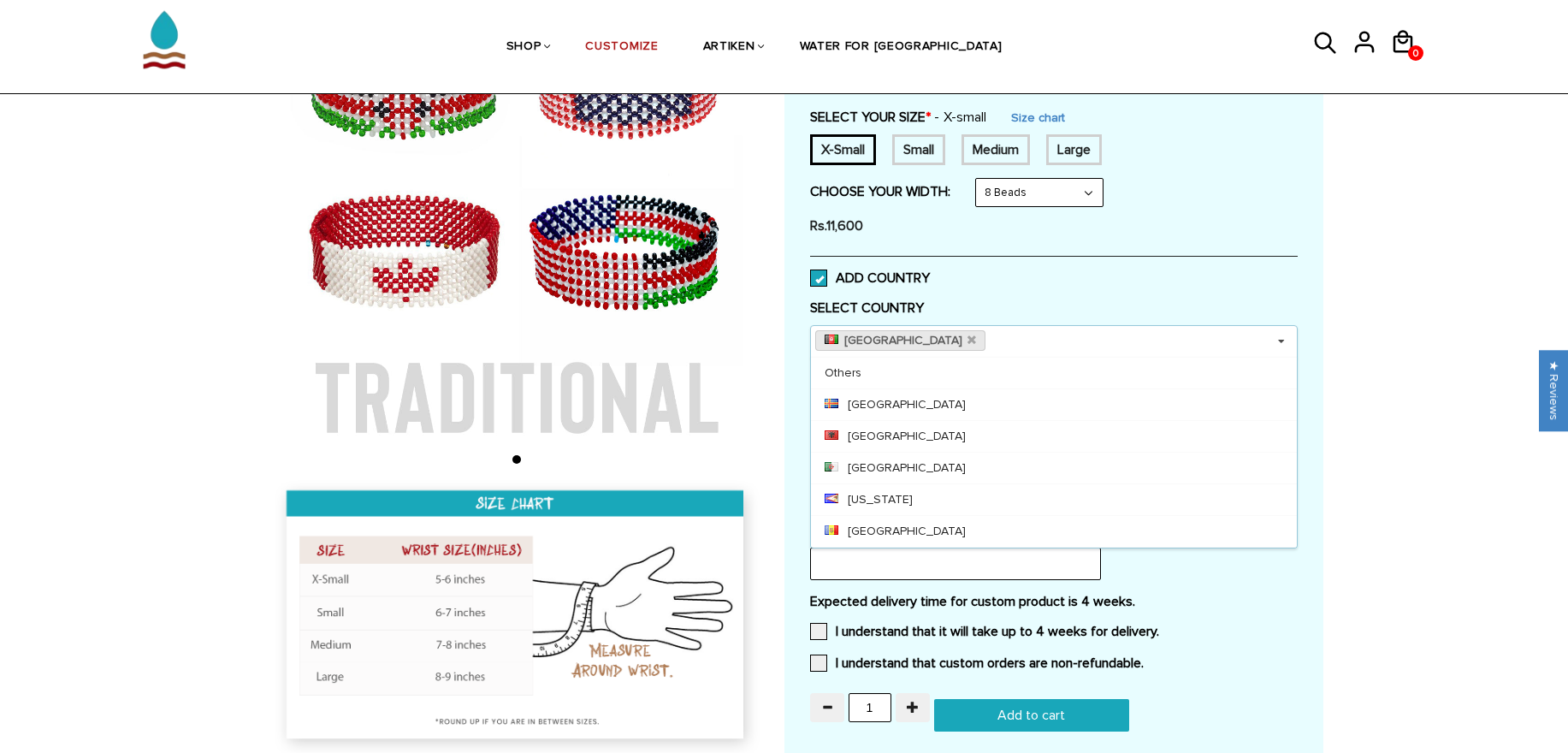
click at [1373, 331] on div "Home / [CUSTOMIZE] YOUR OWN" at bounding box center [784, 468] width 1568 height 1168
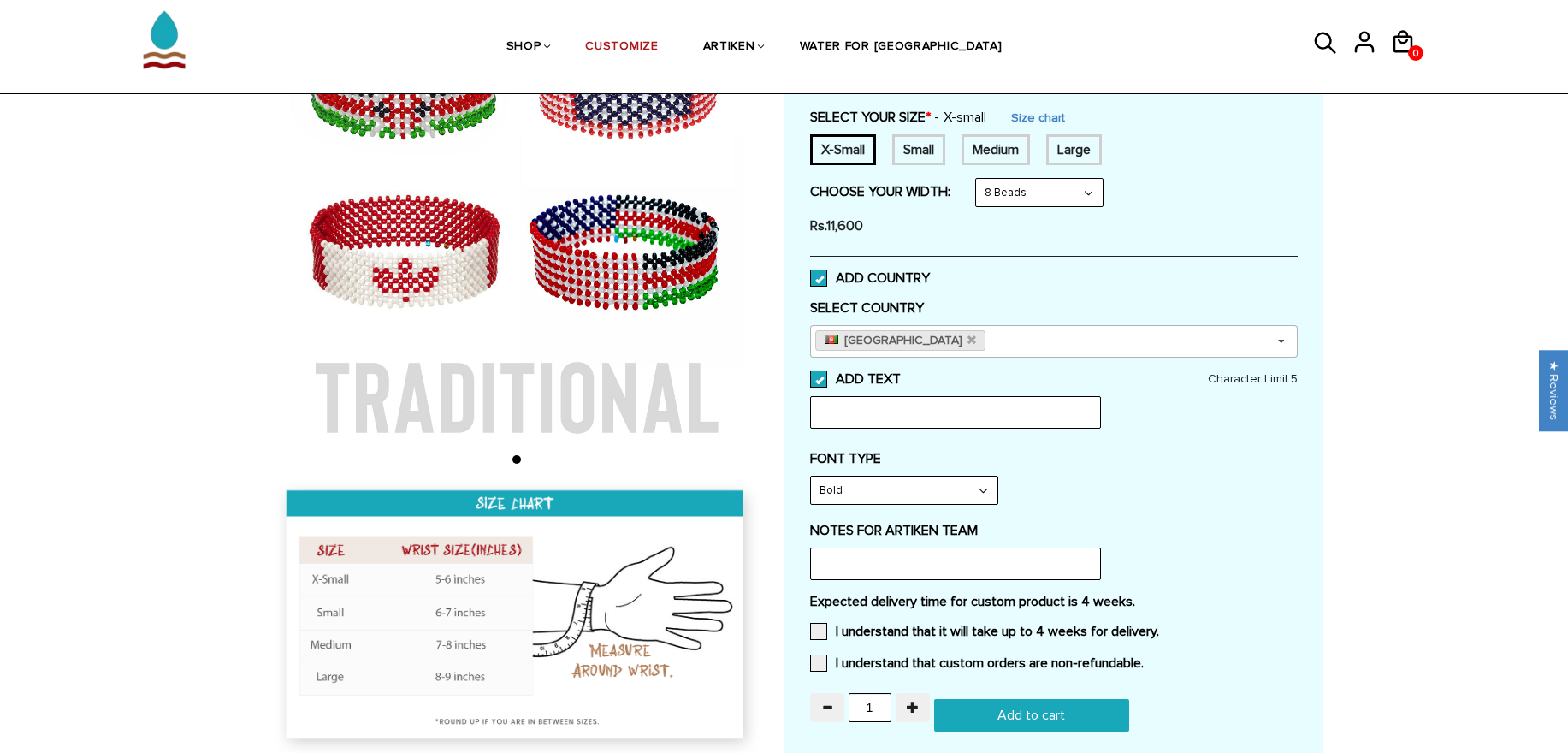
click at [1036, 333] on div "[GEOGRAPHIC_DATA] Select Country Others [GEOGRAPHIC_DATA] [GEOGRAPHIC_DATA] [GE…" at bounding box center [1053, 341] width 487 height 32
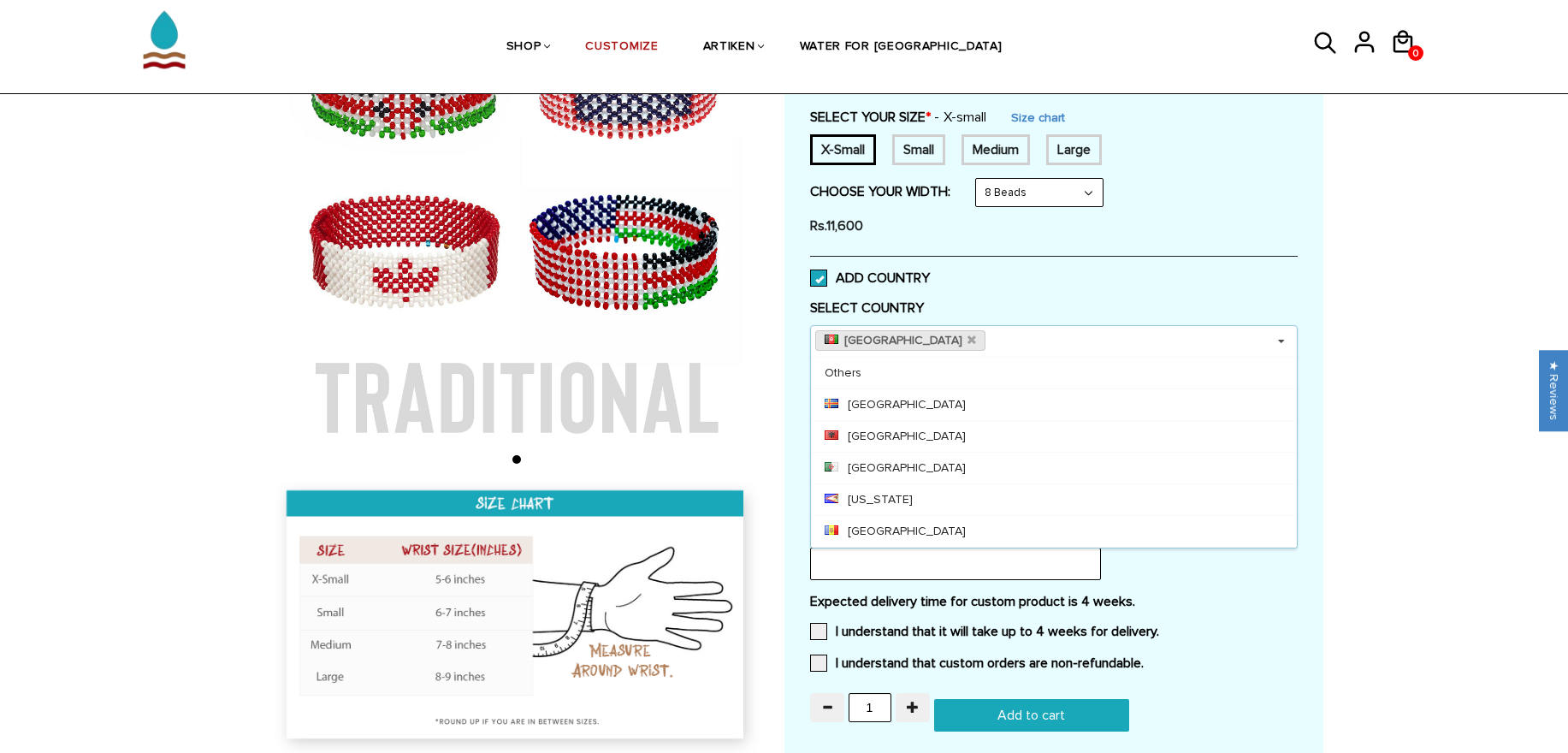
click at [1085, 143] on div "Large" at bounding box center [1073, 149] width 56 height 30
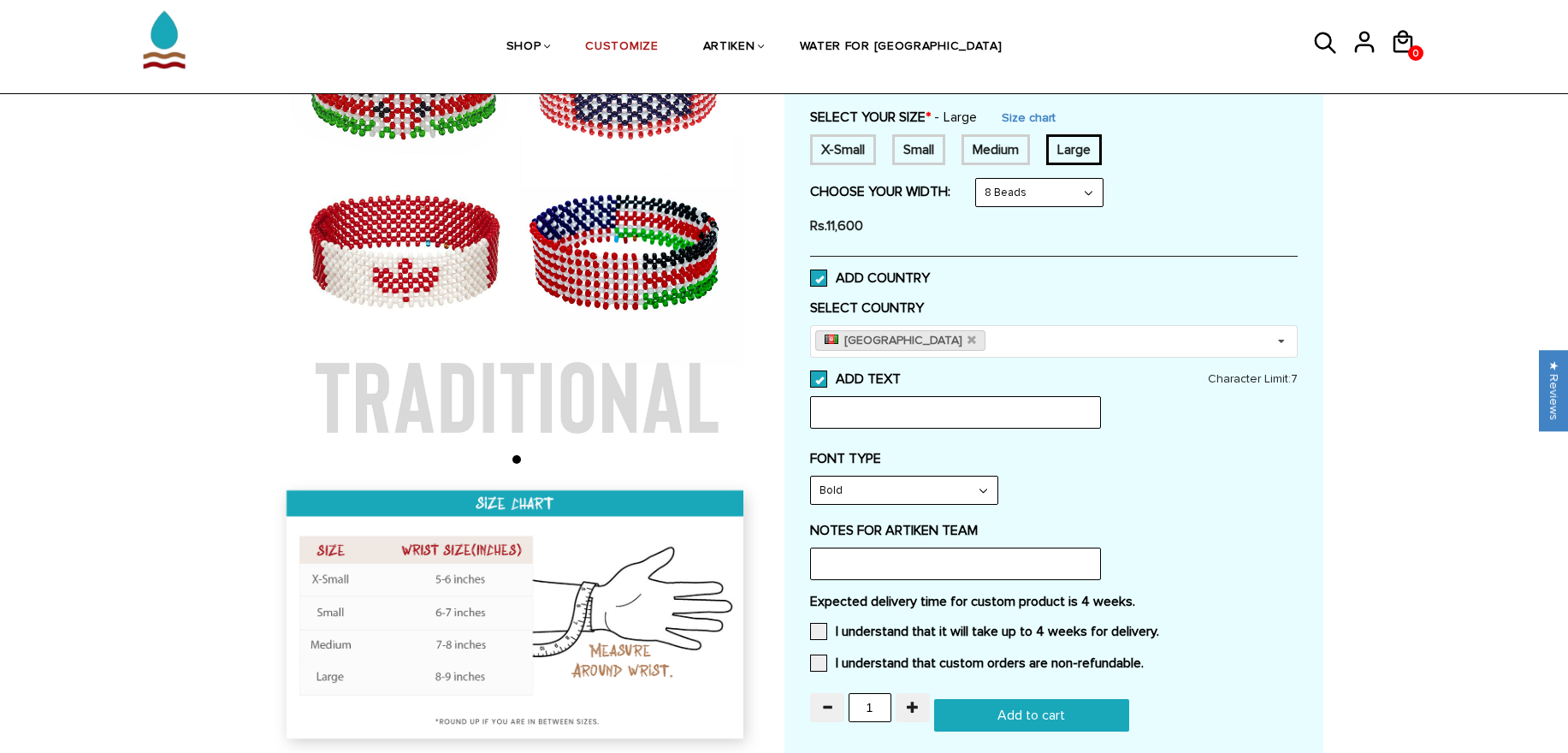
click at [989, 145] on div "Medium" at bounding box center [995, 149] width 68 height 30
click at [923, 144] on div "Small" at bounding box center [918, 149] width 53 height 30
click at [825, 137] on div "X-Small" at bounding box center [842, 149] width 66 height 30
click at [1068, 145] on div "Large" at bounding box center [1073, 149] width 56 height 30
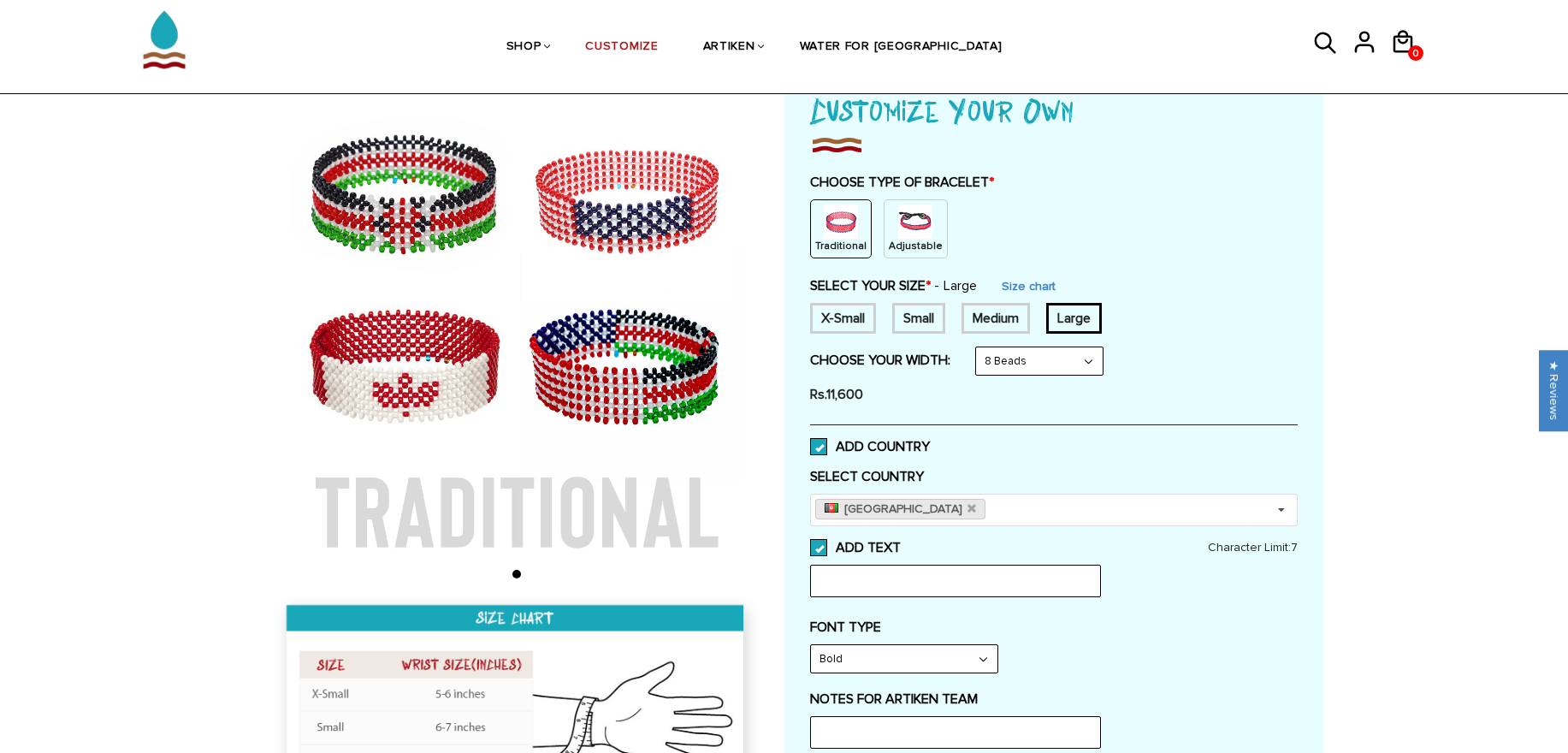
scroll to position [0, 0]
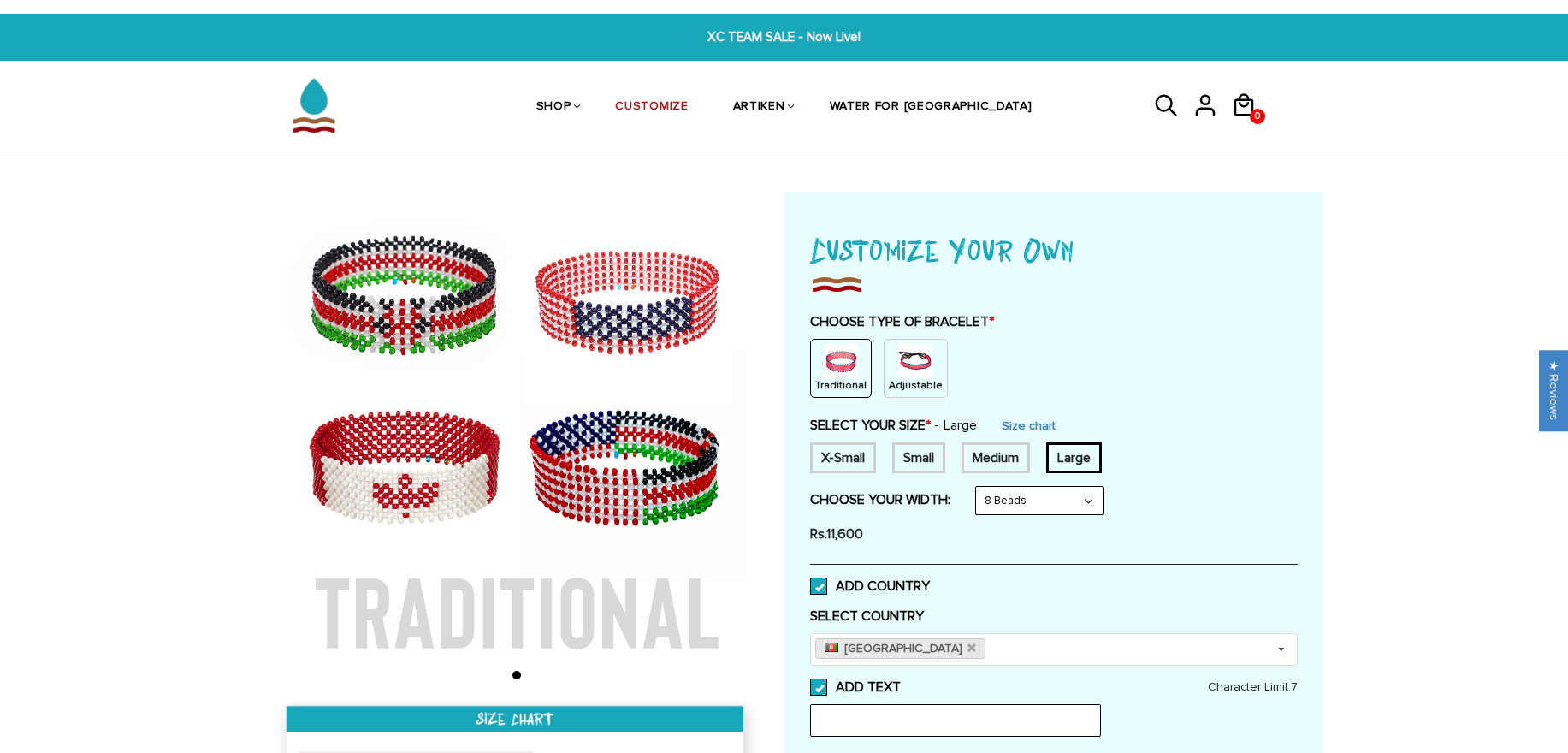
click at [1256, 100] on div "0 0 View cart Check out" at bounding box center [1250, 109] width 39 height 49
click at [1252, 104] on span "0" at bounding box center [1257, 116] width 13 height 26
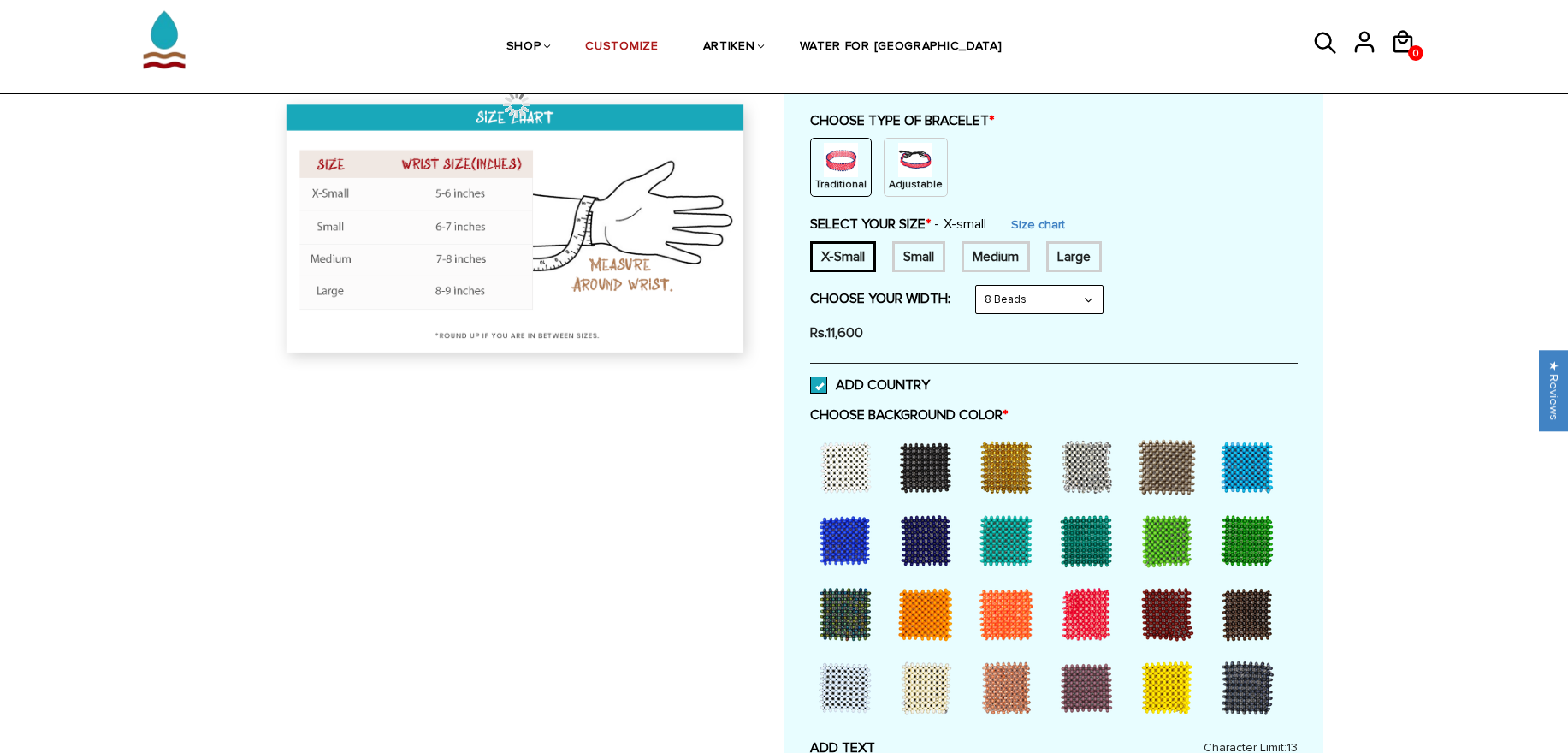
scroll to position [205, 0]
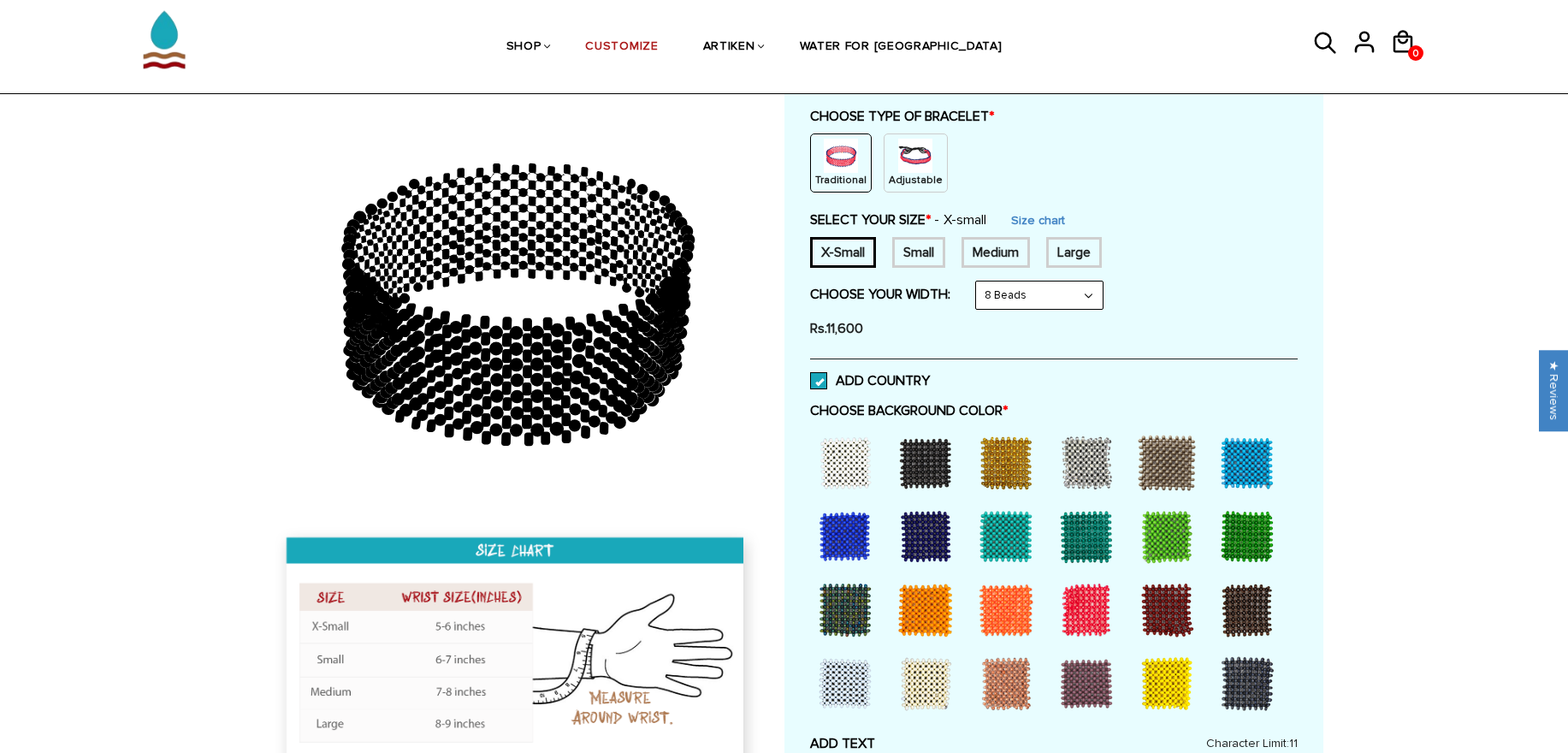
click at [857, 461] on div at bounding box center [845, 462] width 68 height 68
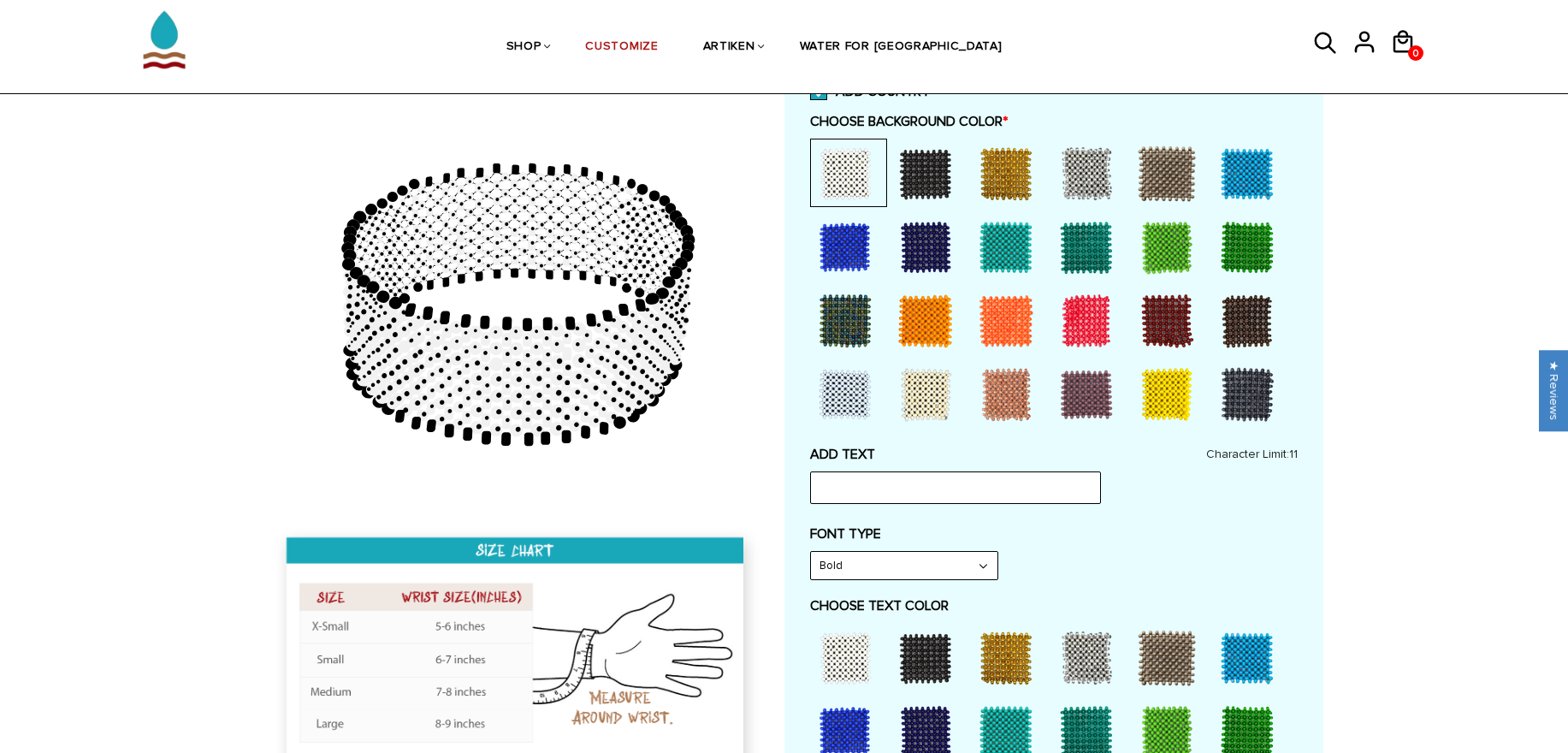
scroll to position [719, 0]
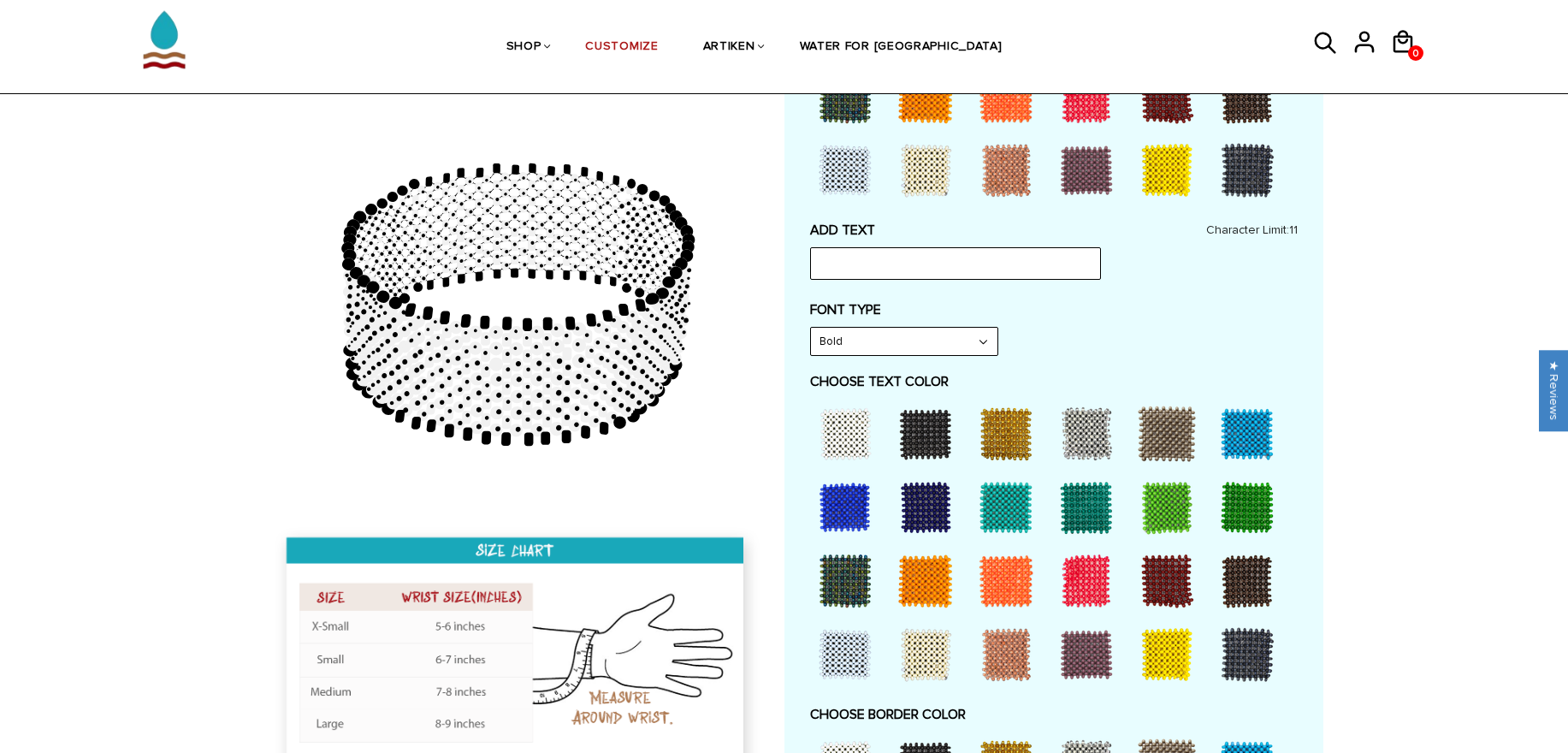
click at [916, 410] on div at bounding box center [925, 434] width 68 height 68
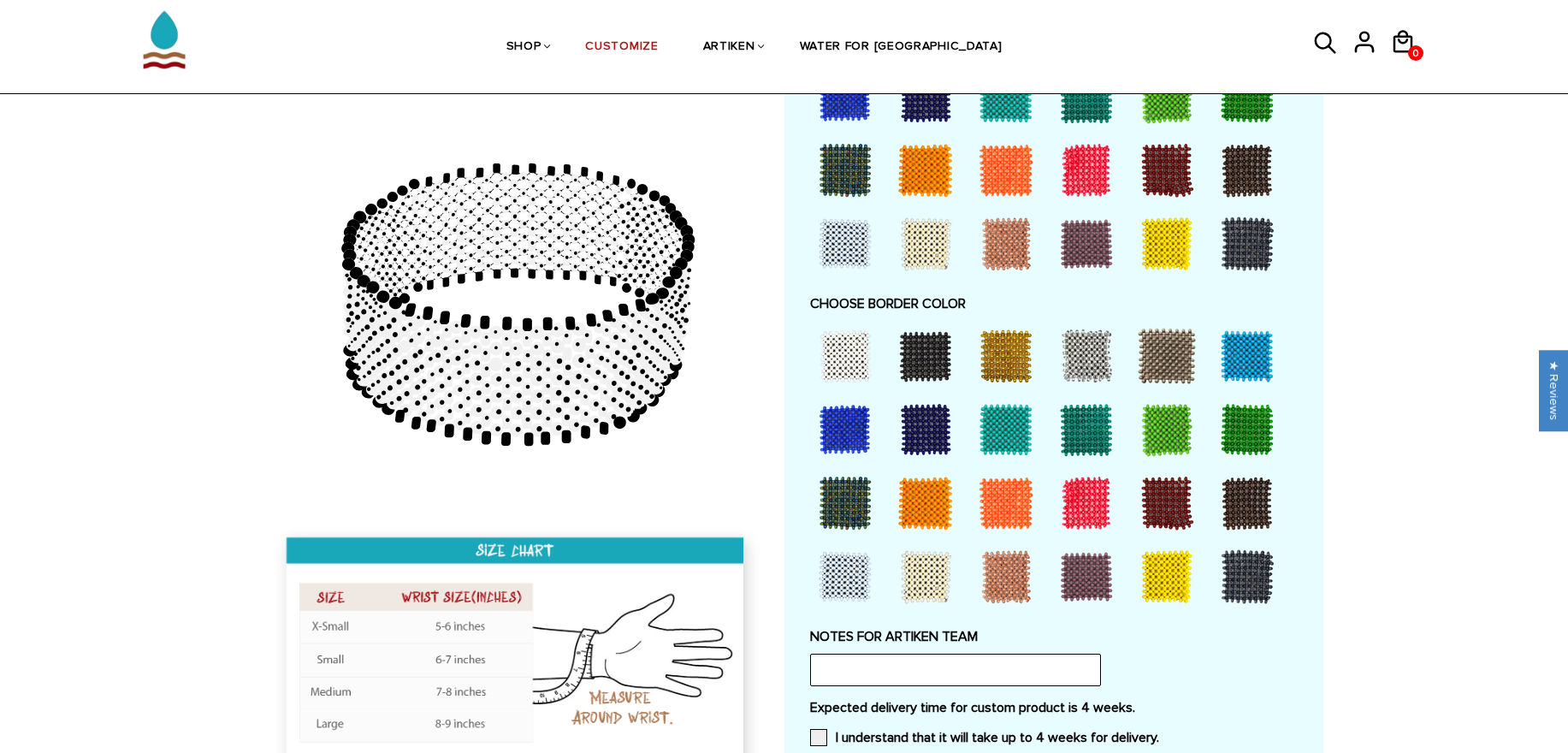
click at [938, 343] on div at bounding box center [925, 356] width 68 height 68
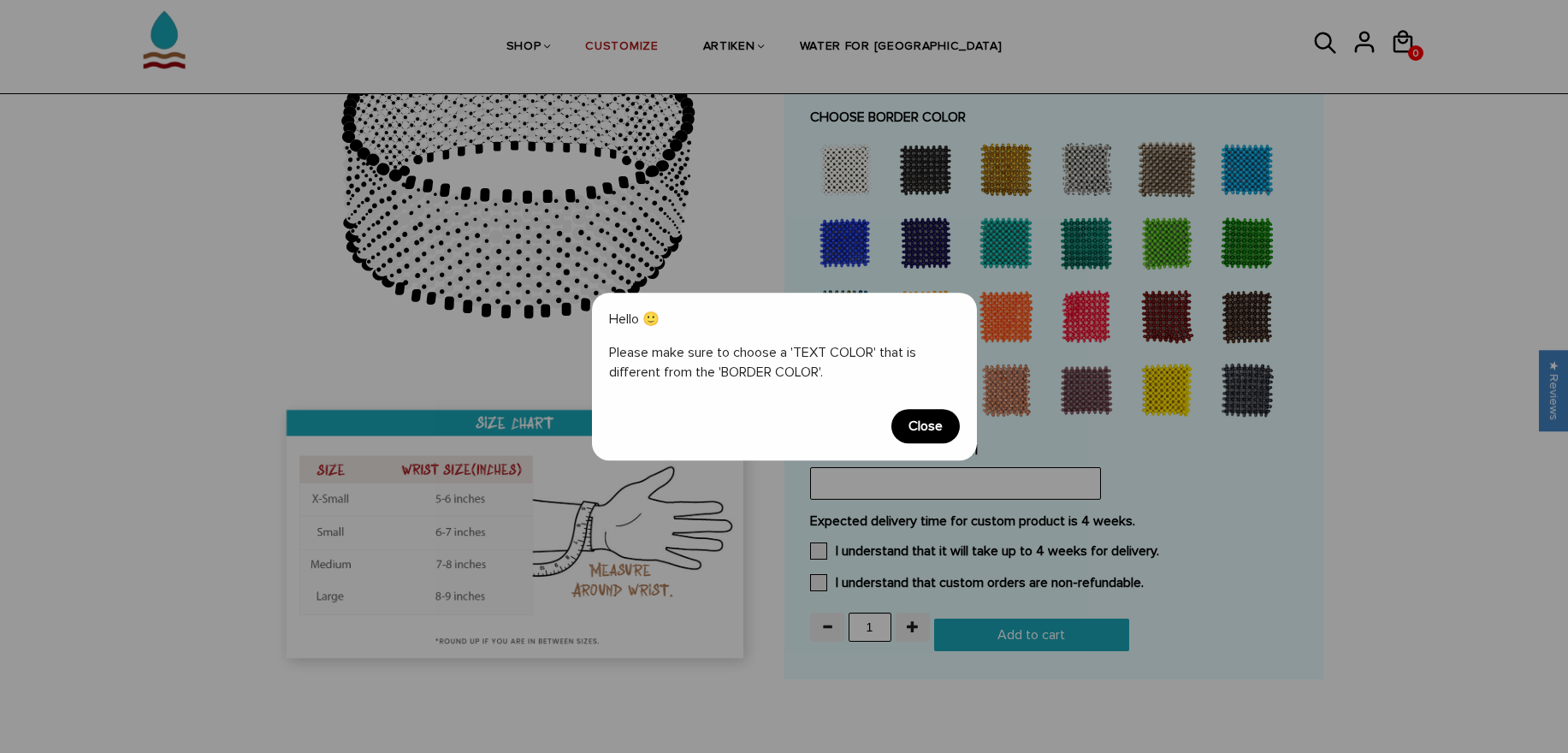
scroll to position [1437, 0]
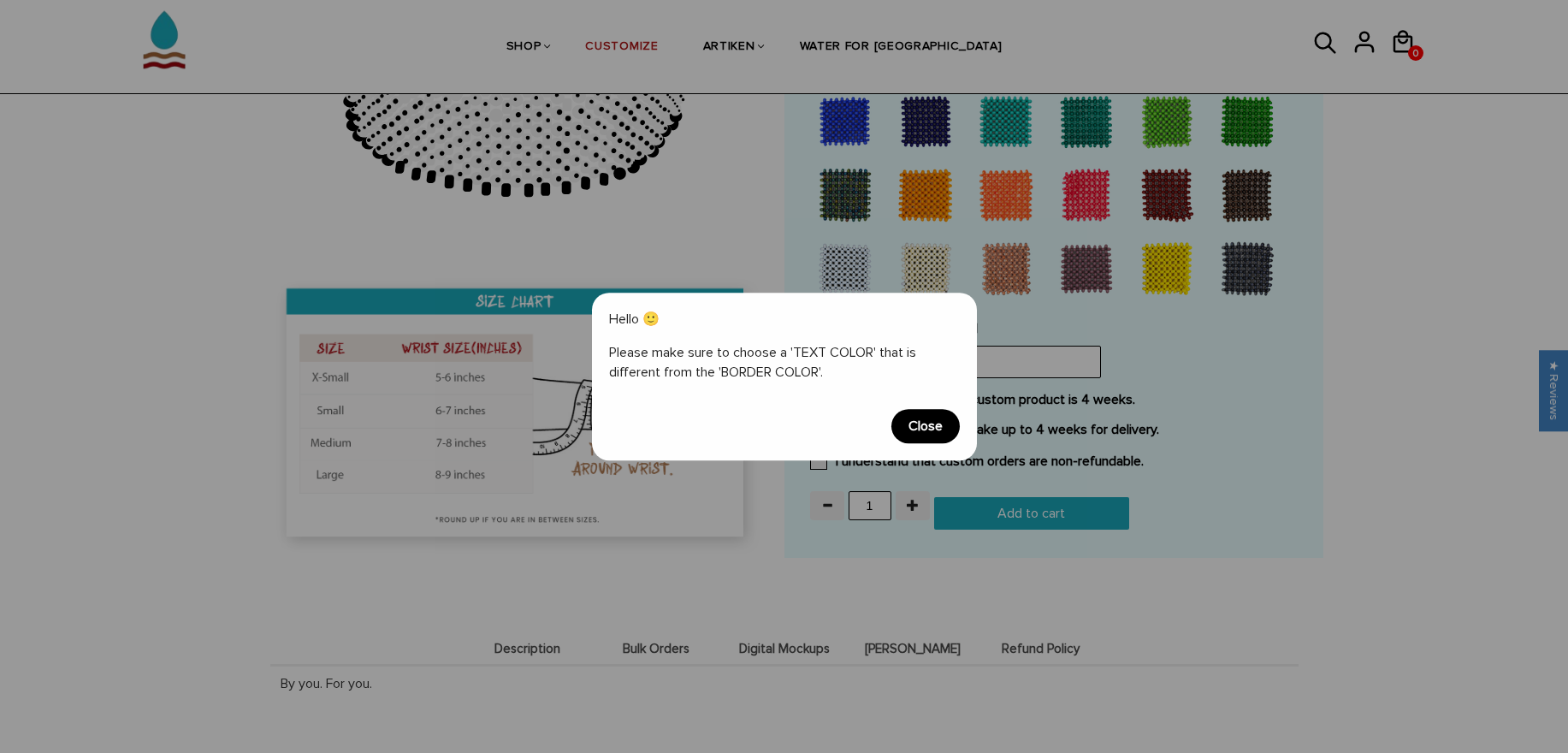
click at [925, 417] on span "Close" at bounding box center [925, 426] width 68 height 34
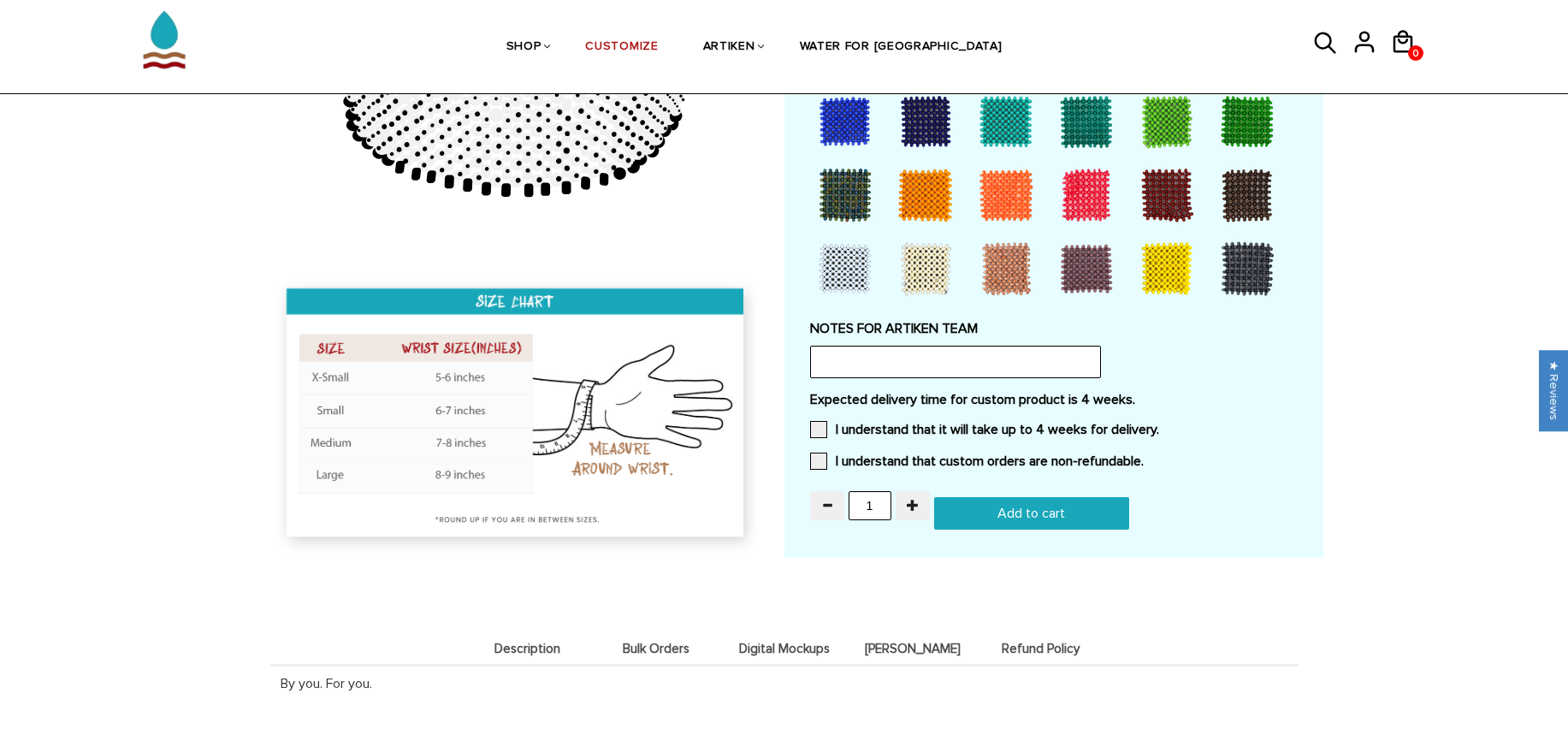
click at [1005, 517] on input "Add to cart" at bounding box center [1031, 513] width 195 height 32
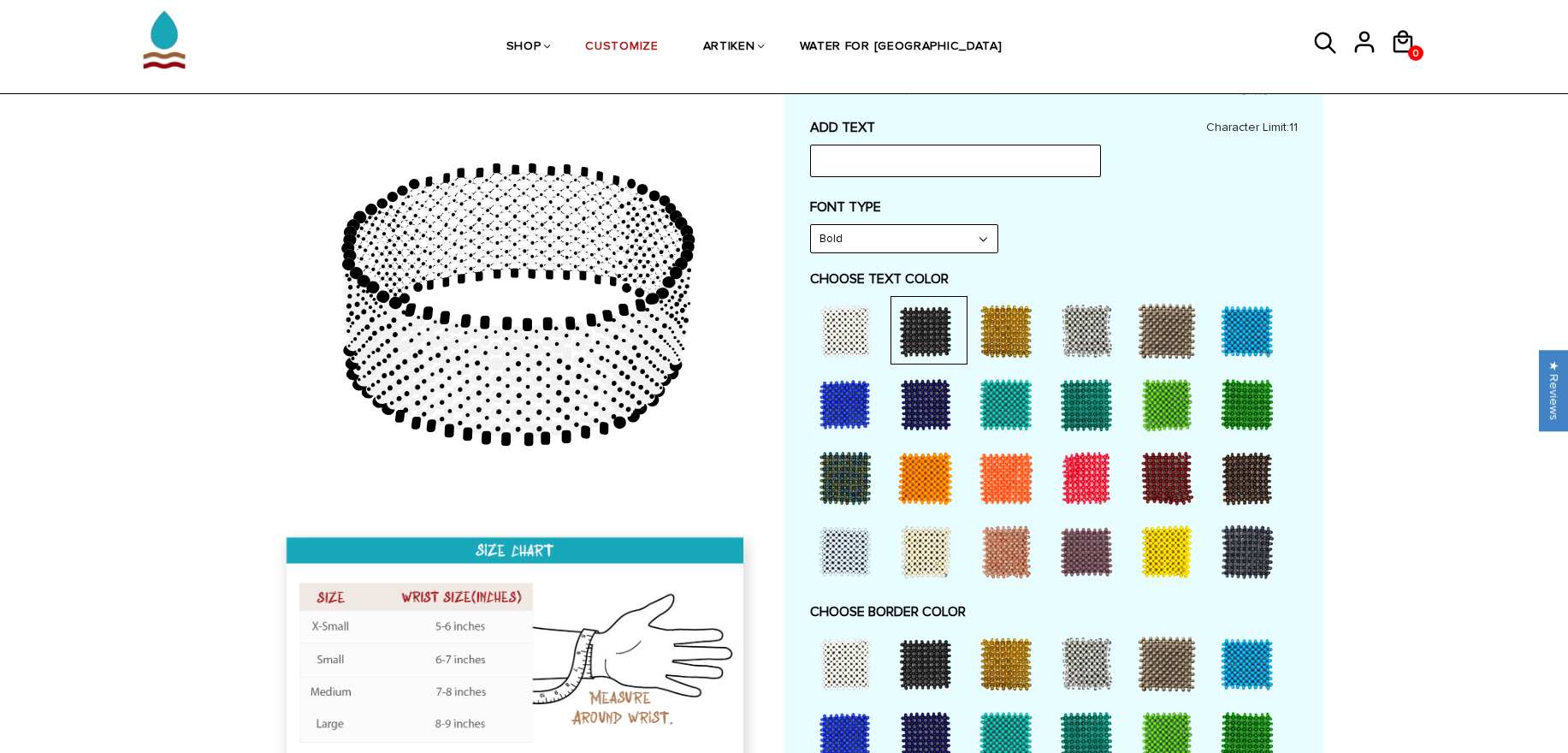
scroll to position [410, 0]
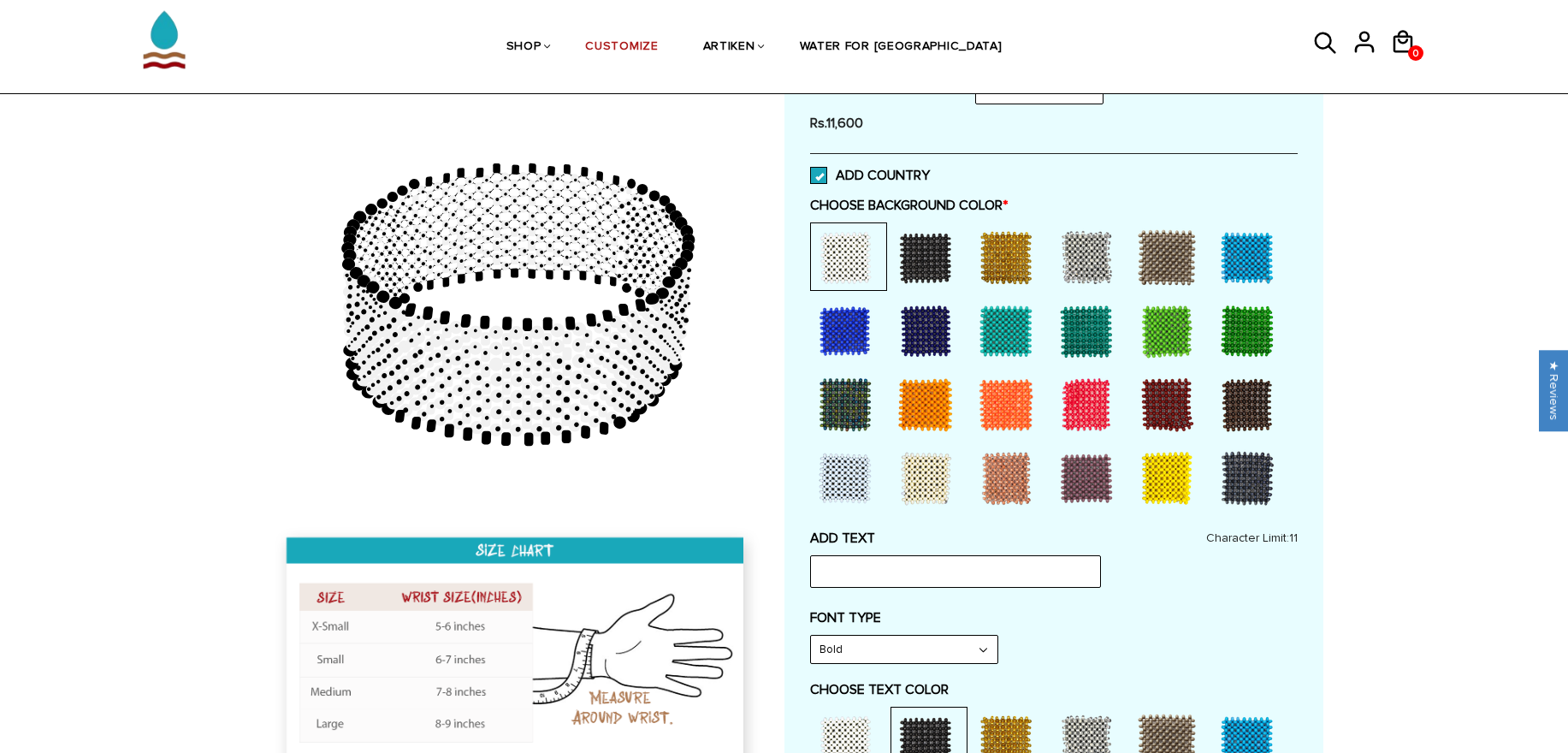
click at [859, 173] on label "ADD COUNTRY" at bounding box center [870, 176] width 120 height 17
click at [930, 170] on input "ADD COUNTRY" at bounding box center [930, 170] width 0 height 0
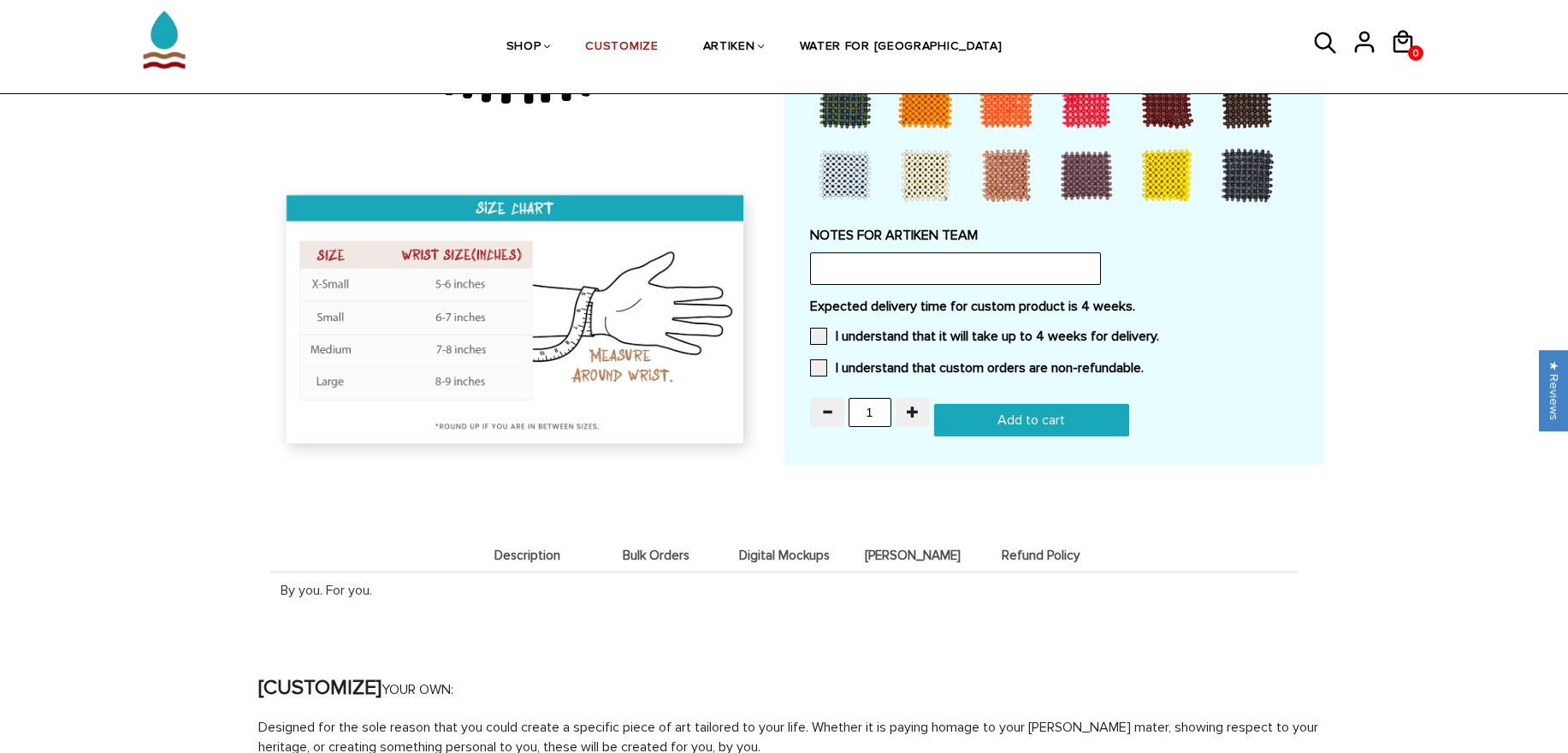
scroll to position [1642, 0]
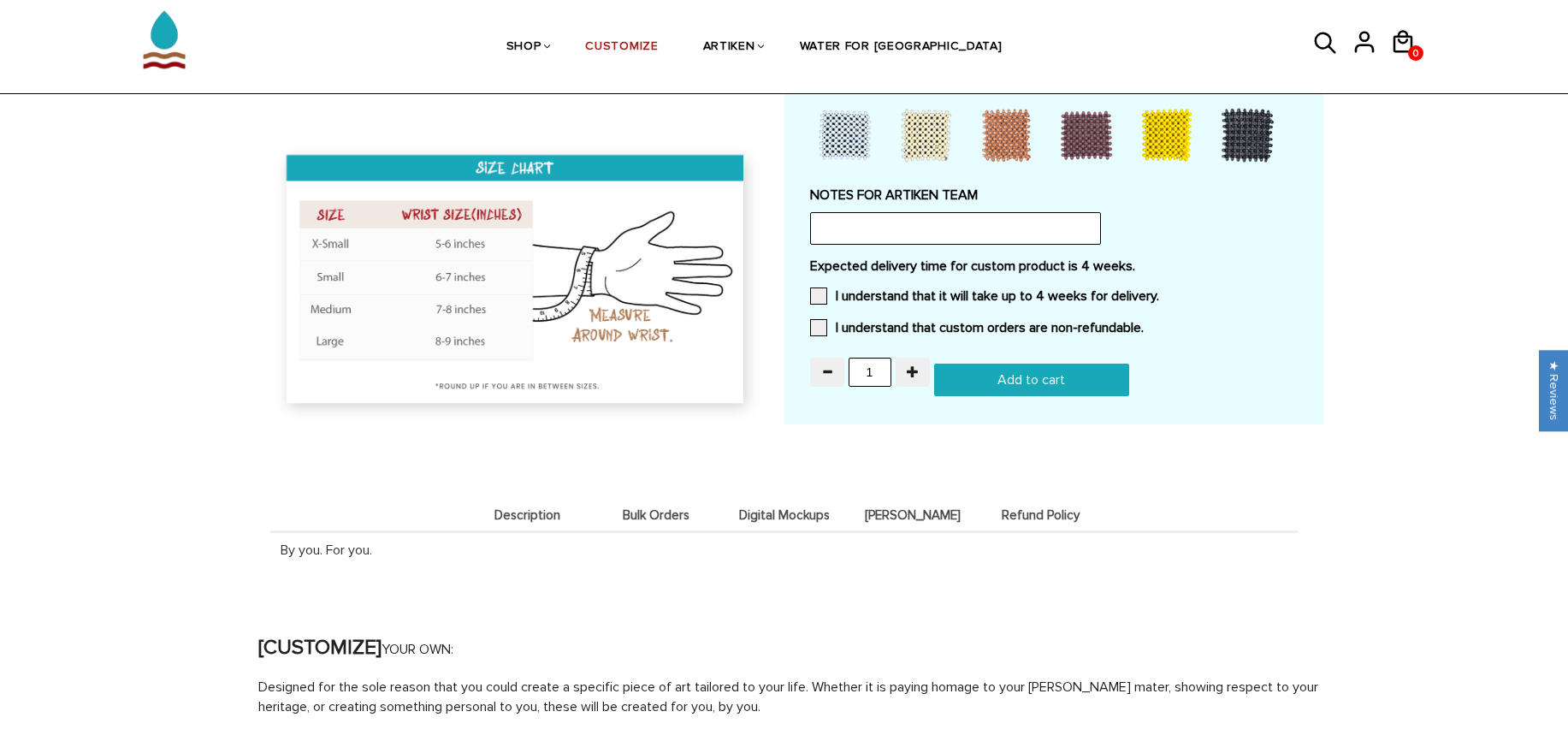
click at [1041, 366] on input "Add to cart" at bounding box center [1031, 380] width 195 height 32
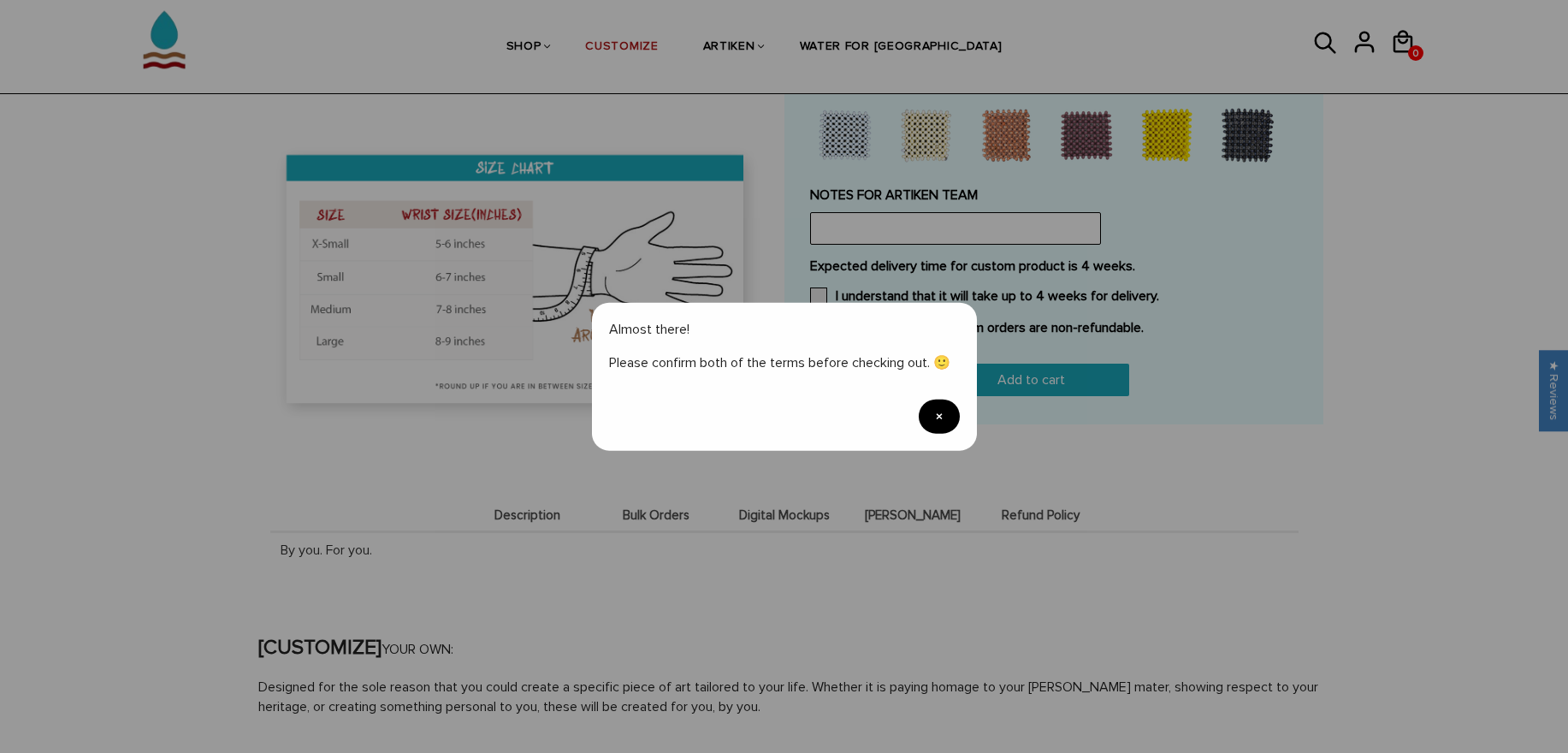
click at [935, 428] on span "×" at bounding box center [938, 416] width 41 height 34
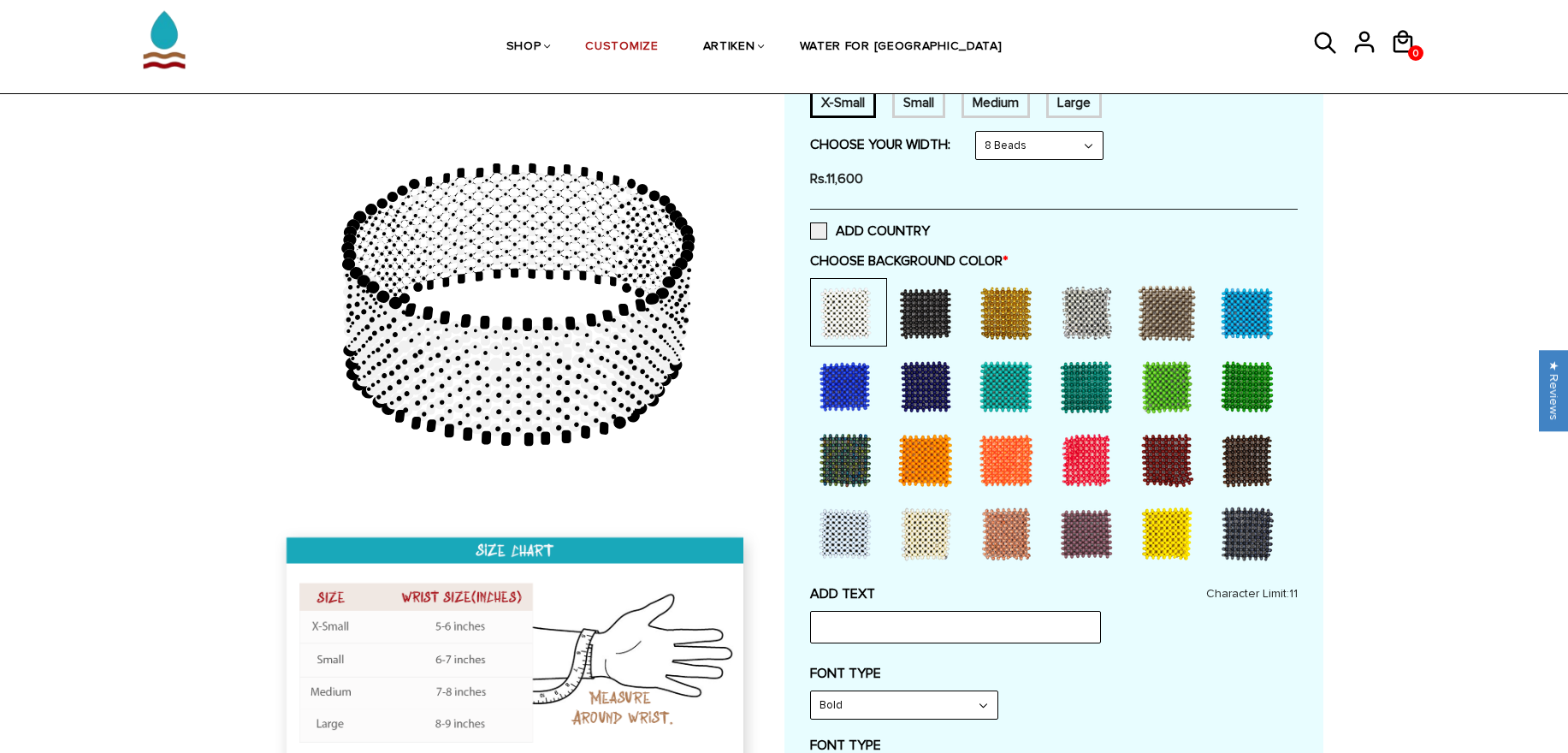
scroll to position [308, 0]
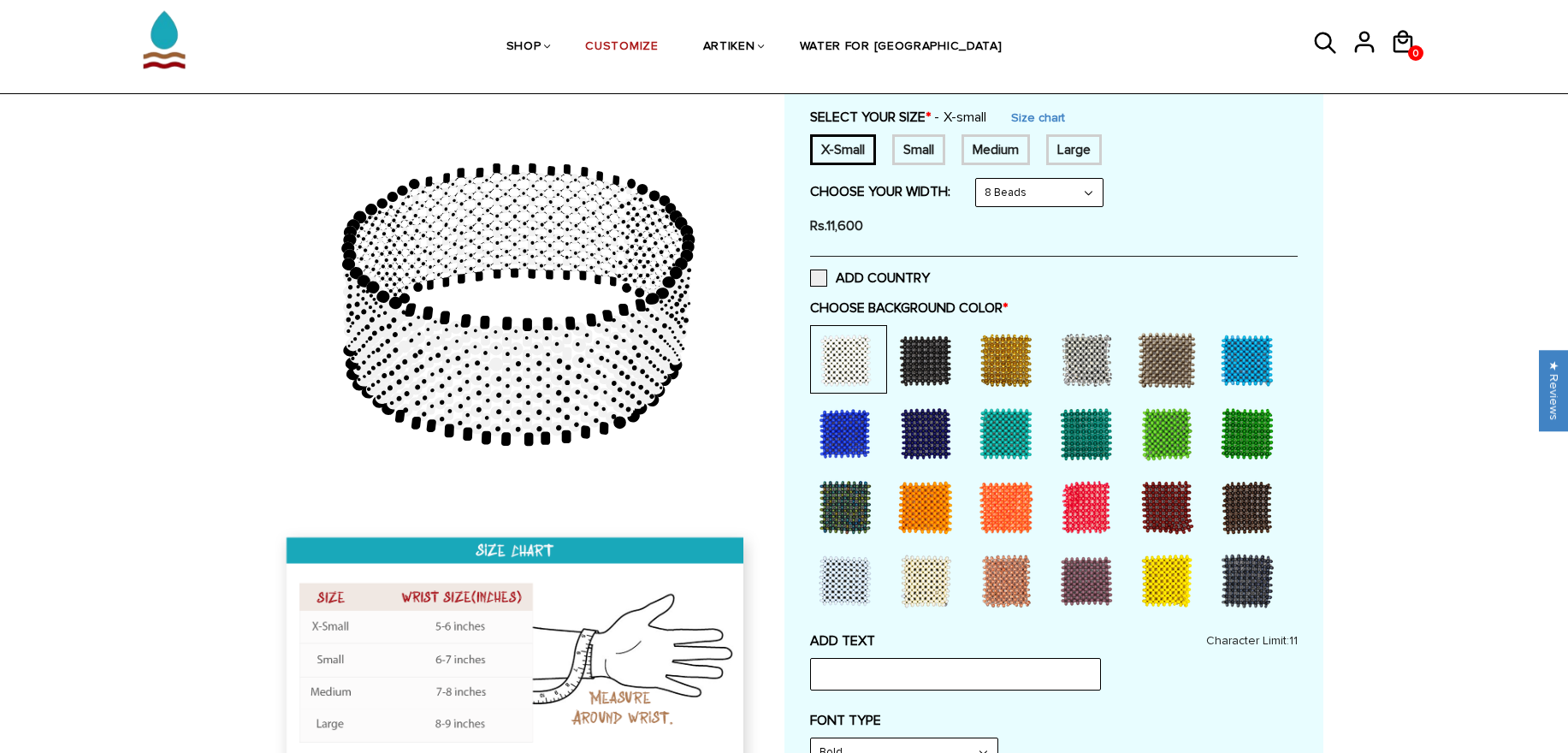
click at [1084, 151] on div "Large" at bounding box center [1073, 149] width 56 height 30
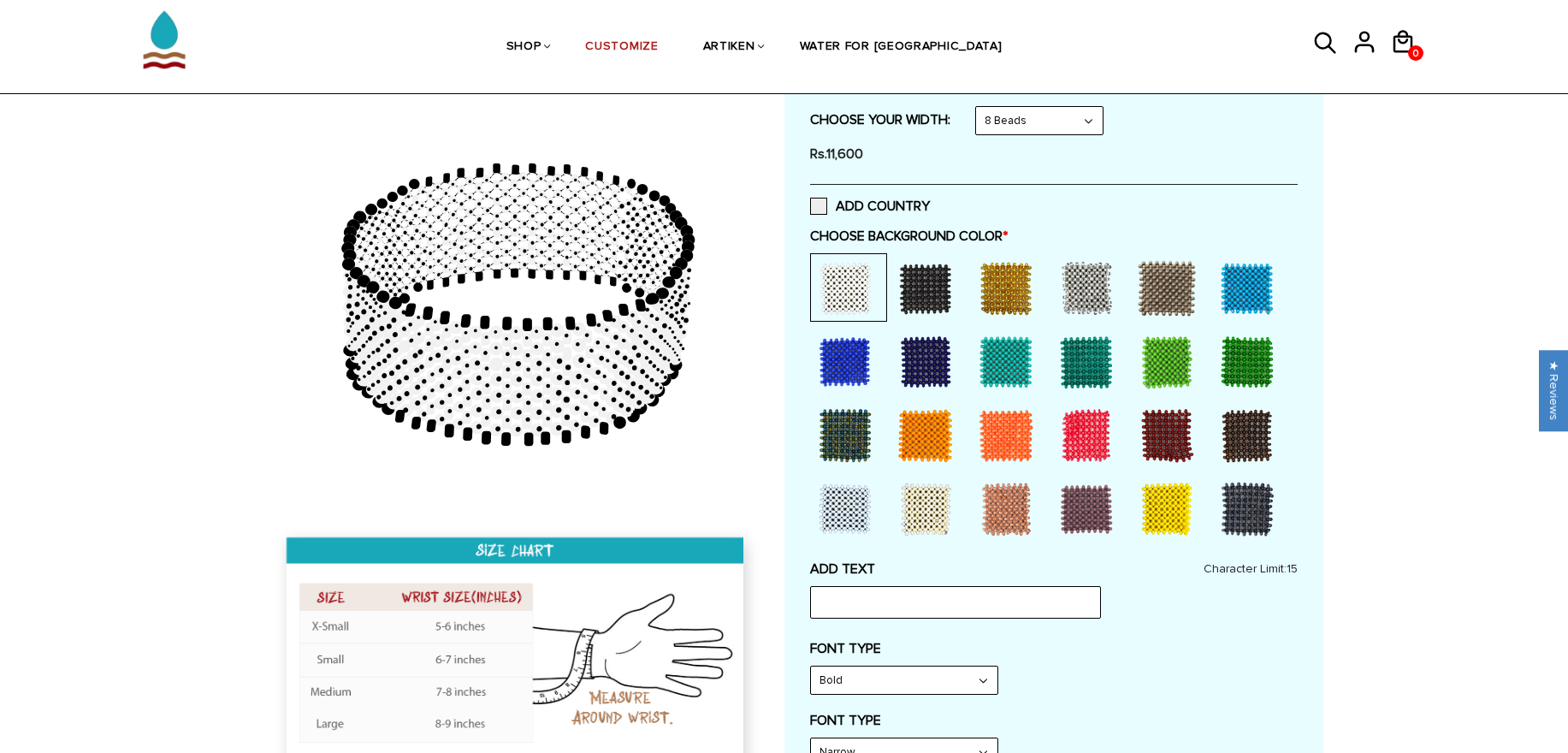
scroll to position [615, 0]
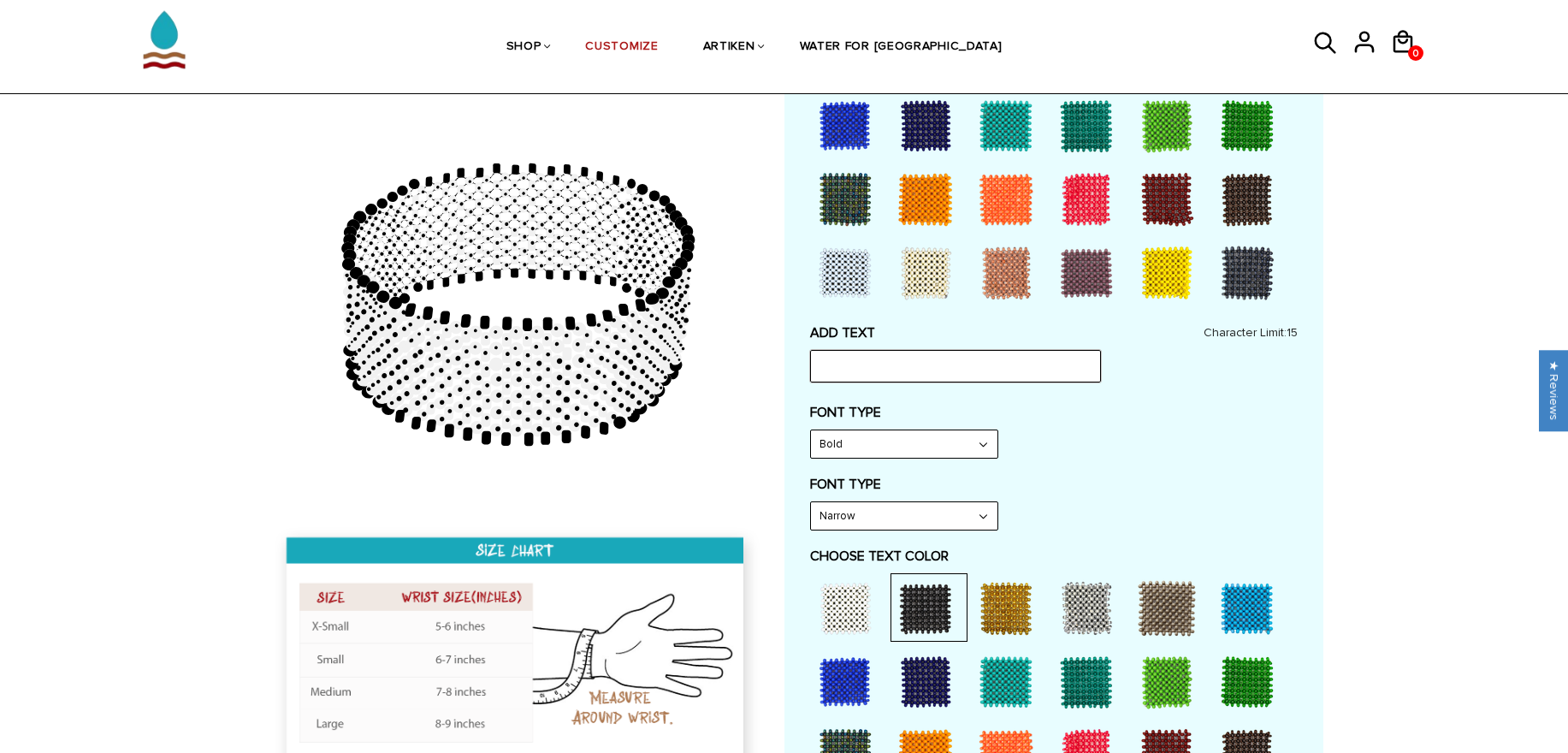
click at [985, 355] on input "text" at bounding box center [955, 366] width 291 height 32
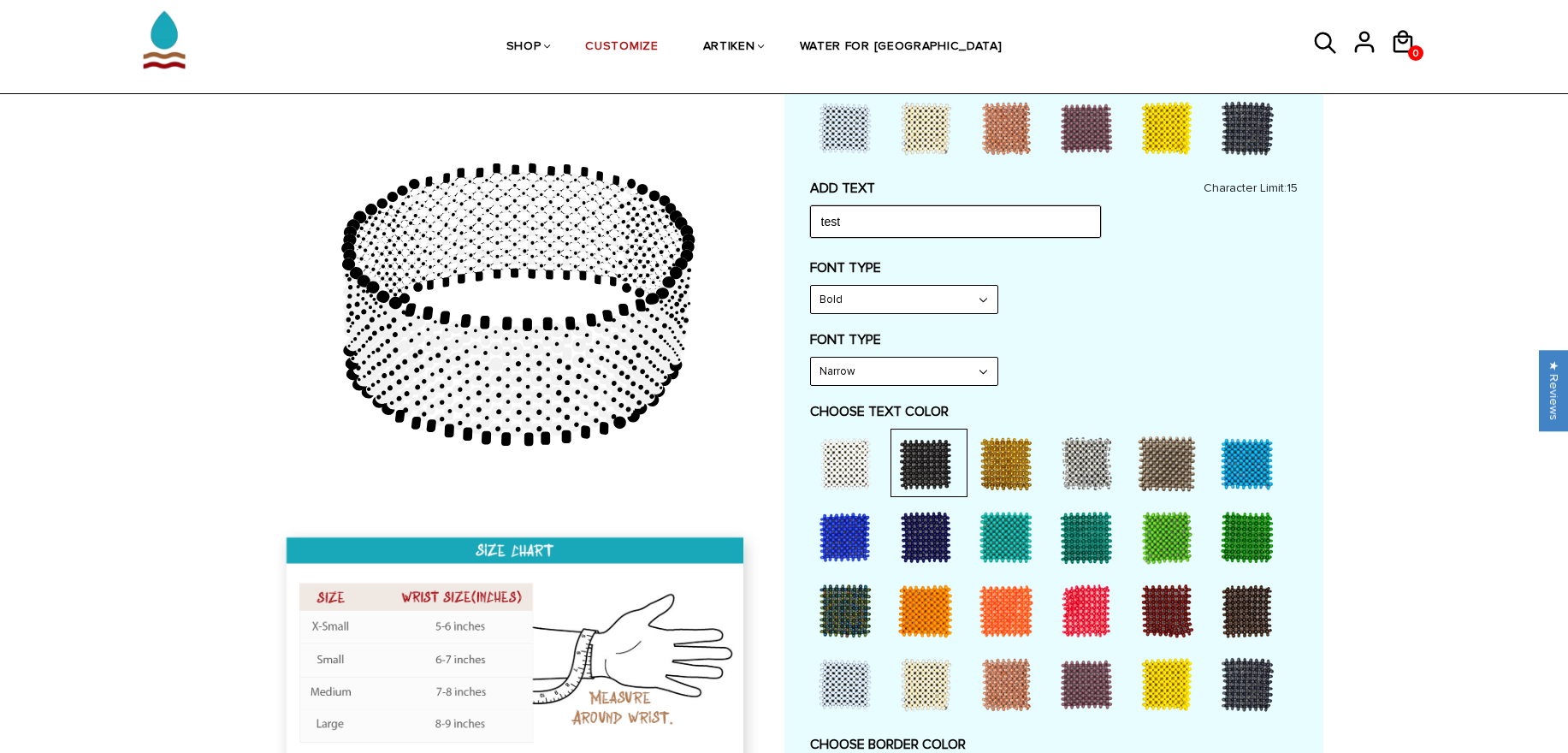
scroll to position [719, 0]
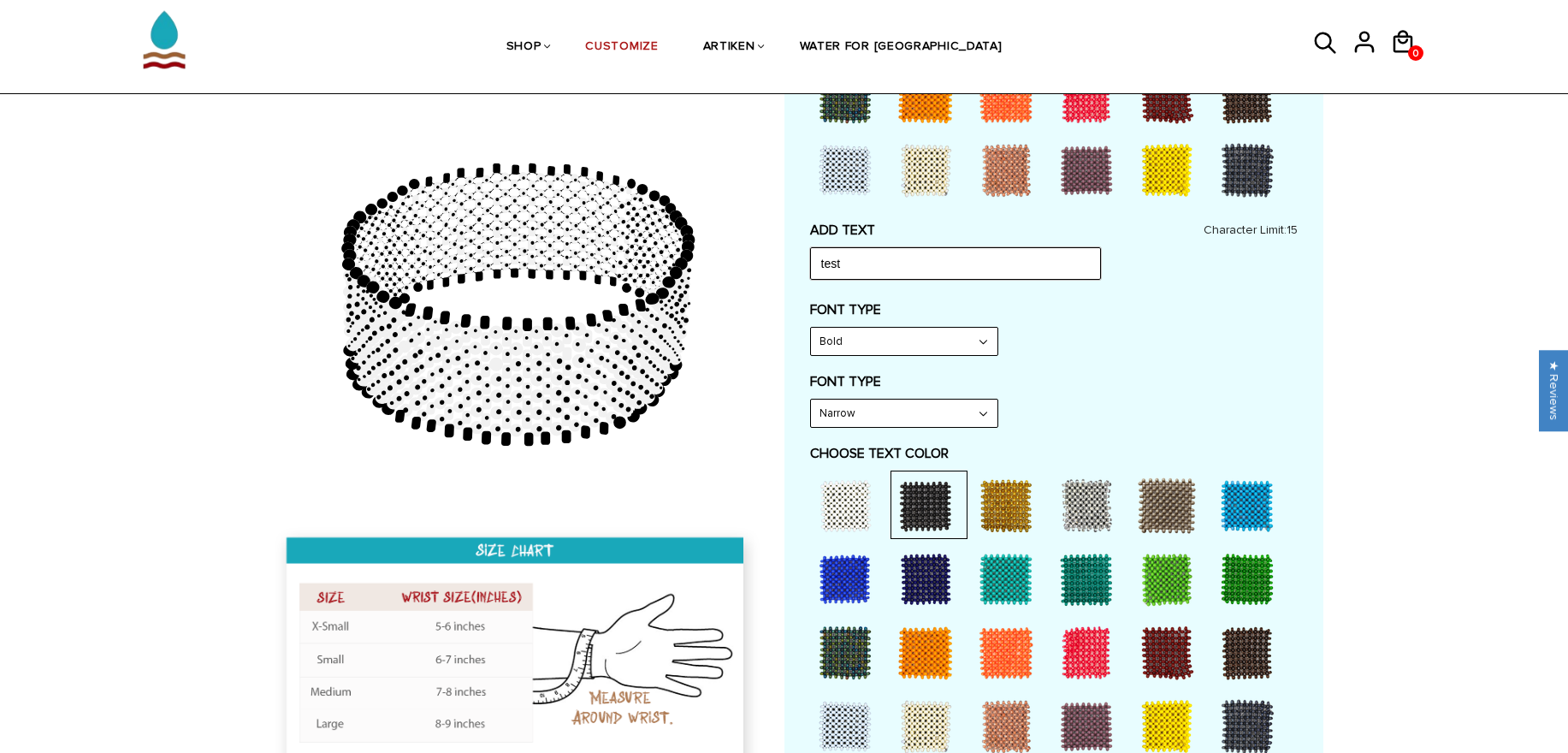
type input "test"
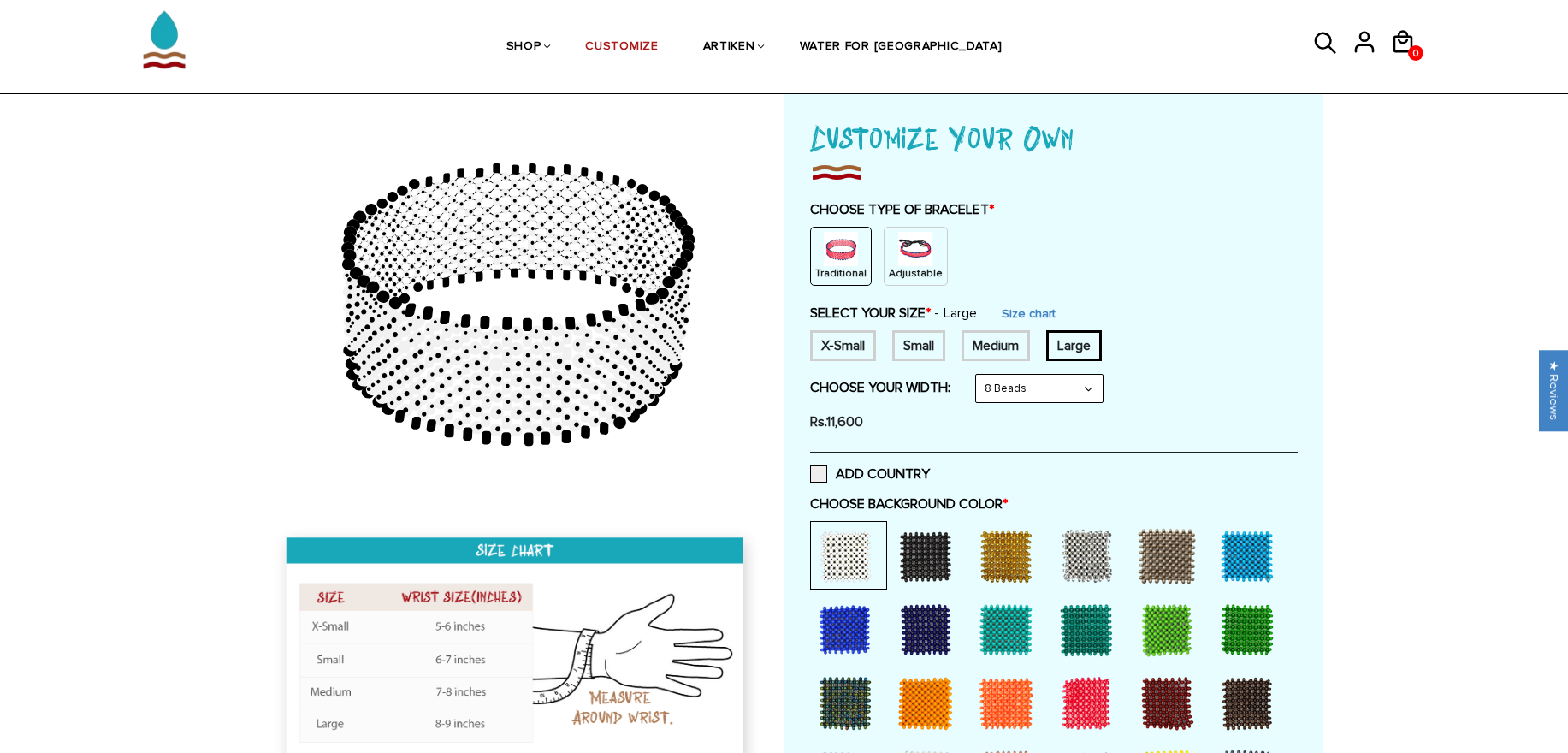
scroll to position [0, 0]
